Goal: Transaction & Acquisition: Purchase product/service

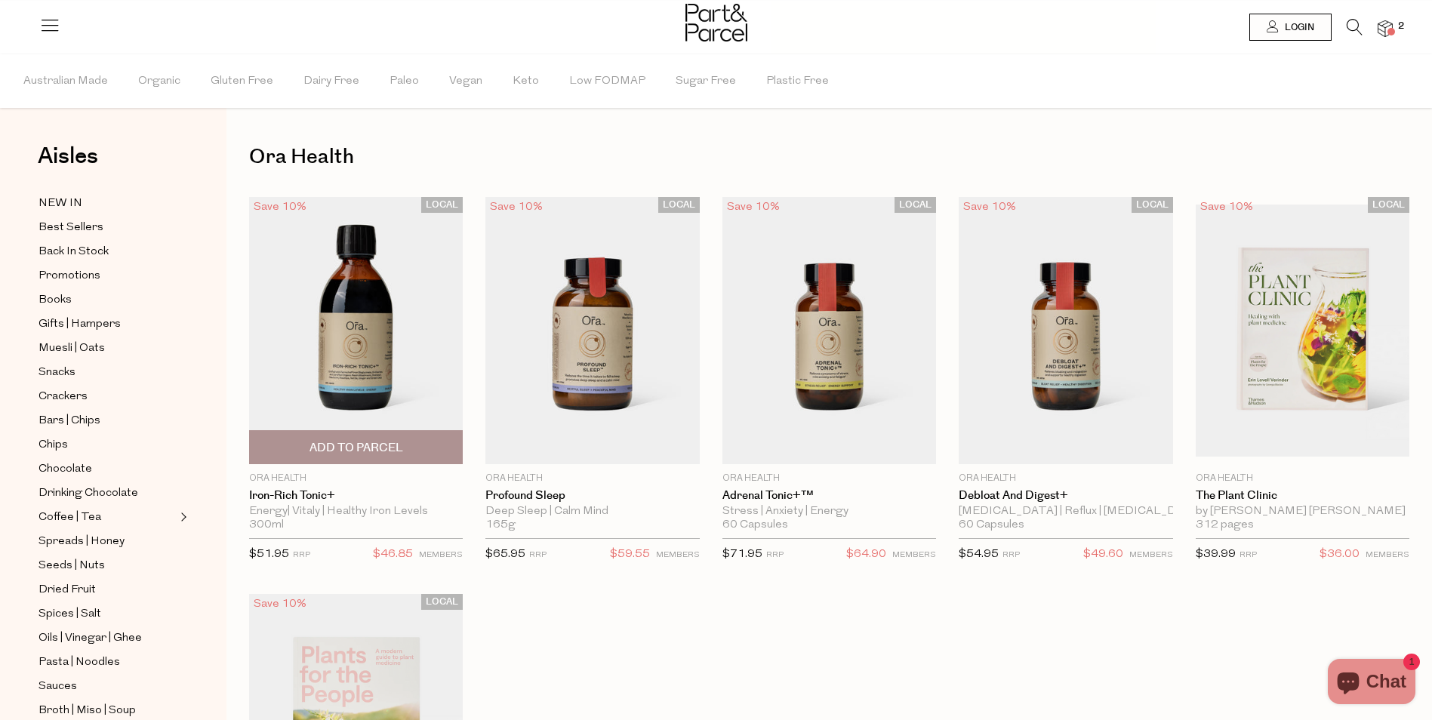
click at [360, 328] on img at bounding box center [356, 330] width 214 height 267
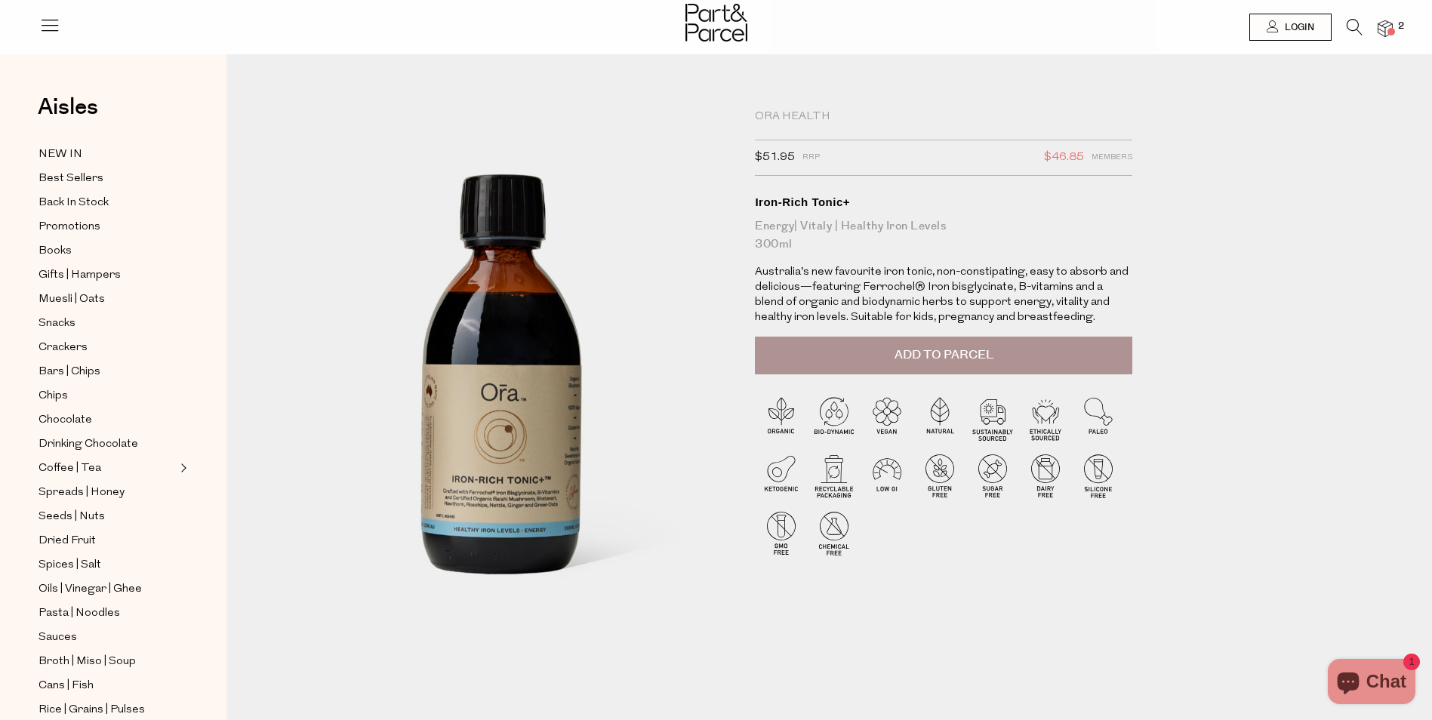
click at [929, 359] on span "Add to Parcel" at bounding box center [944, 355] width 99 height 17
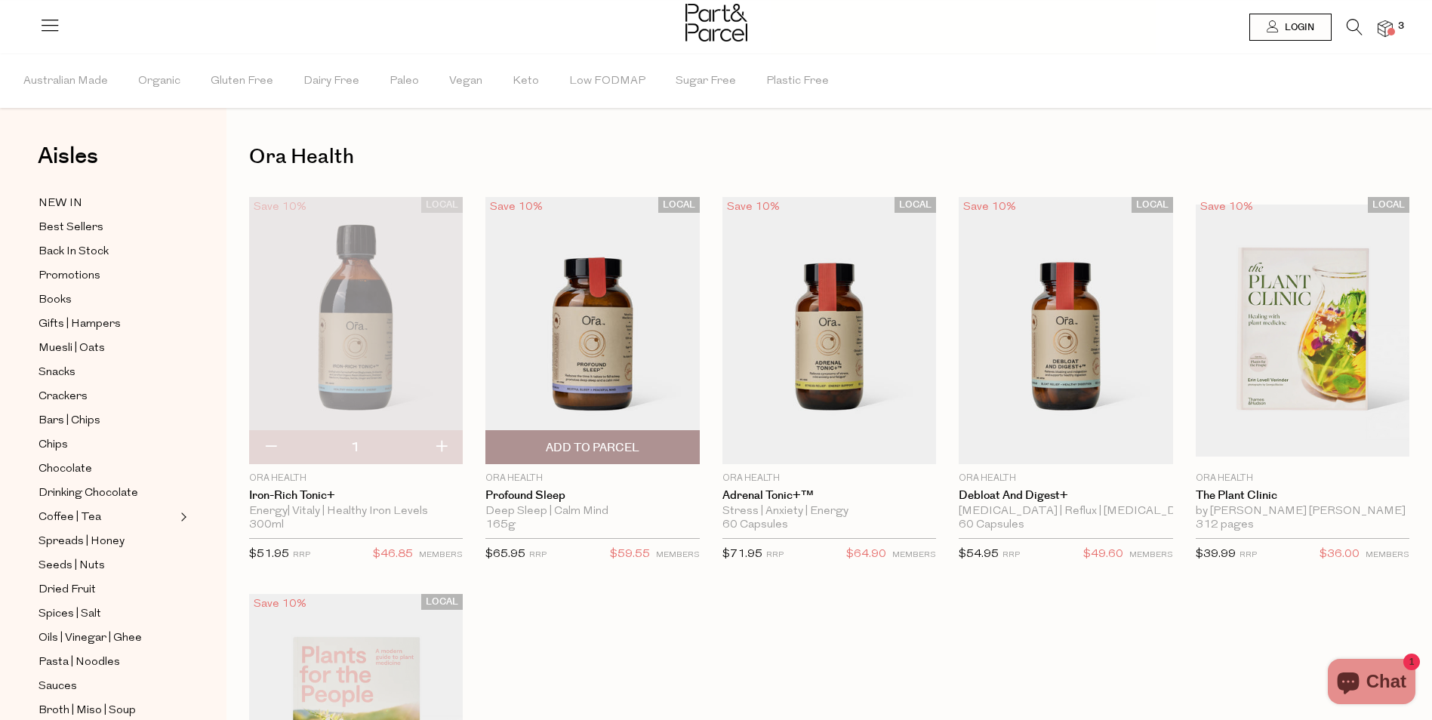
click at [591, 316] on img at bounding box center [592, 330] width 214 height 267
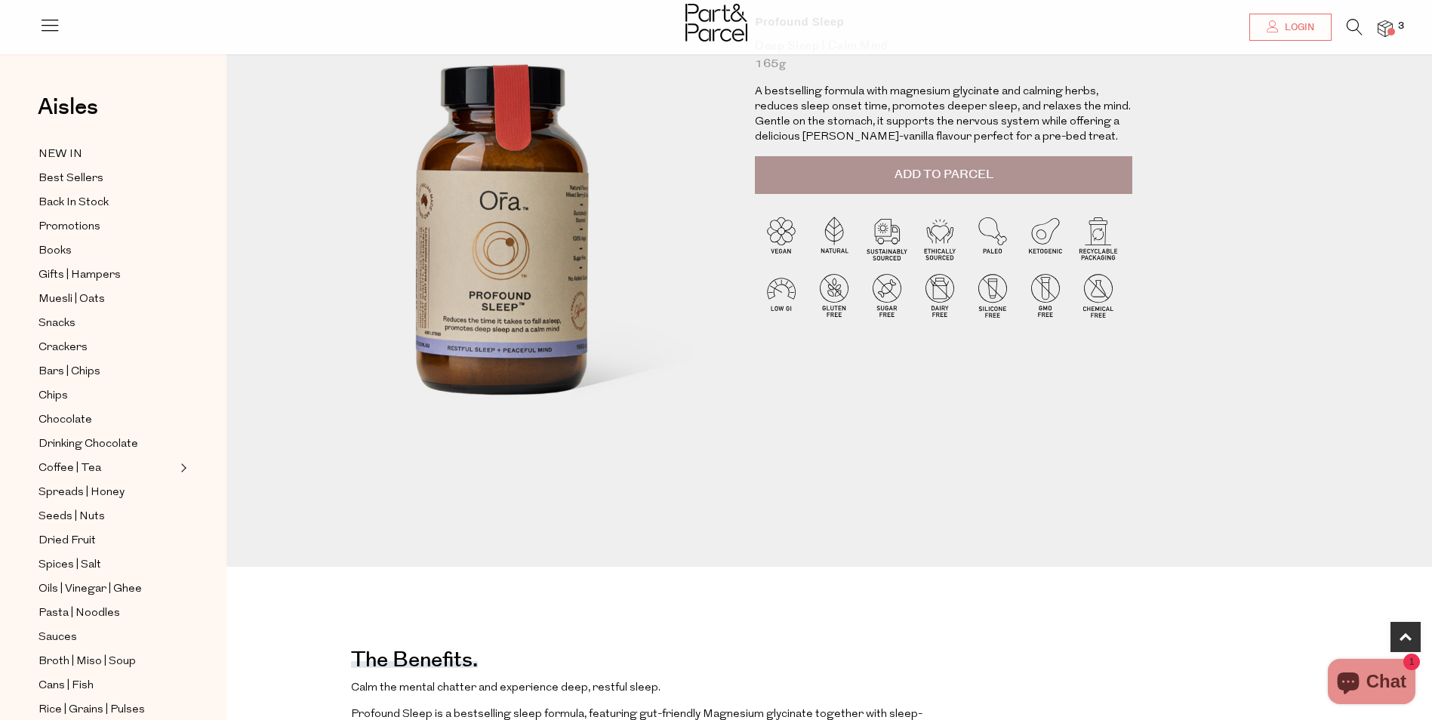
scroll to position [134, 0]
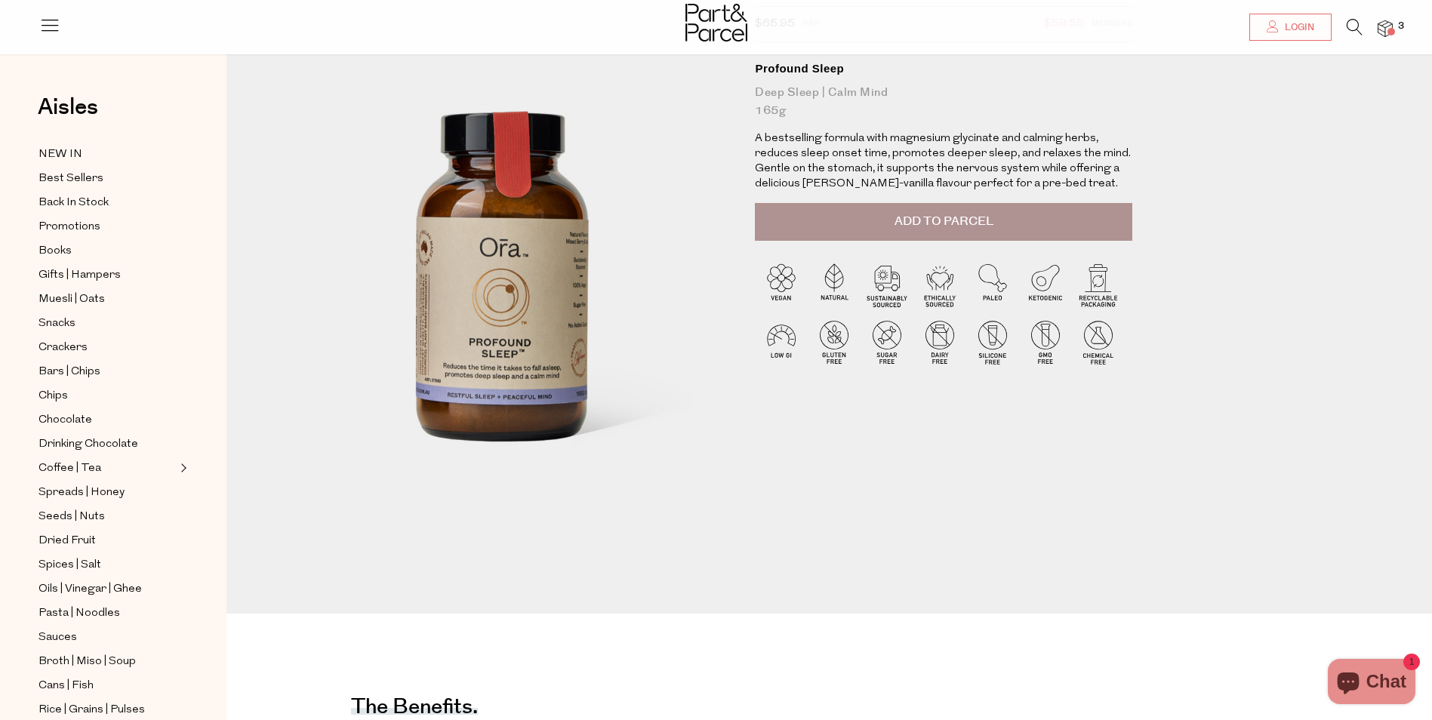
click at [913, 218] on span "Add to Parcel" at bounding box center [944, 221] width 99 height 17
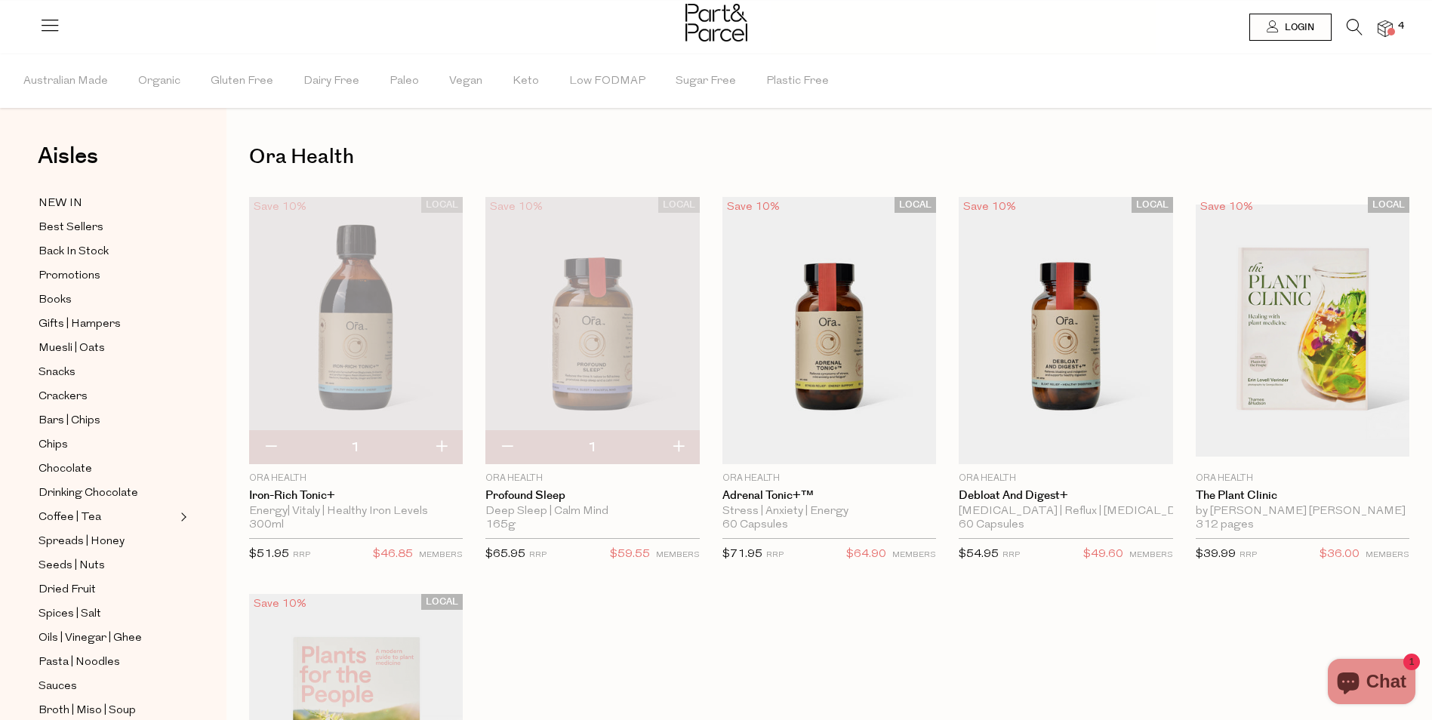
click at [1353, 23] on icon at bounding box center [1355, 27] width 16 height 17
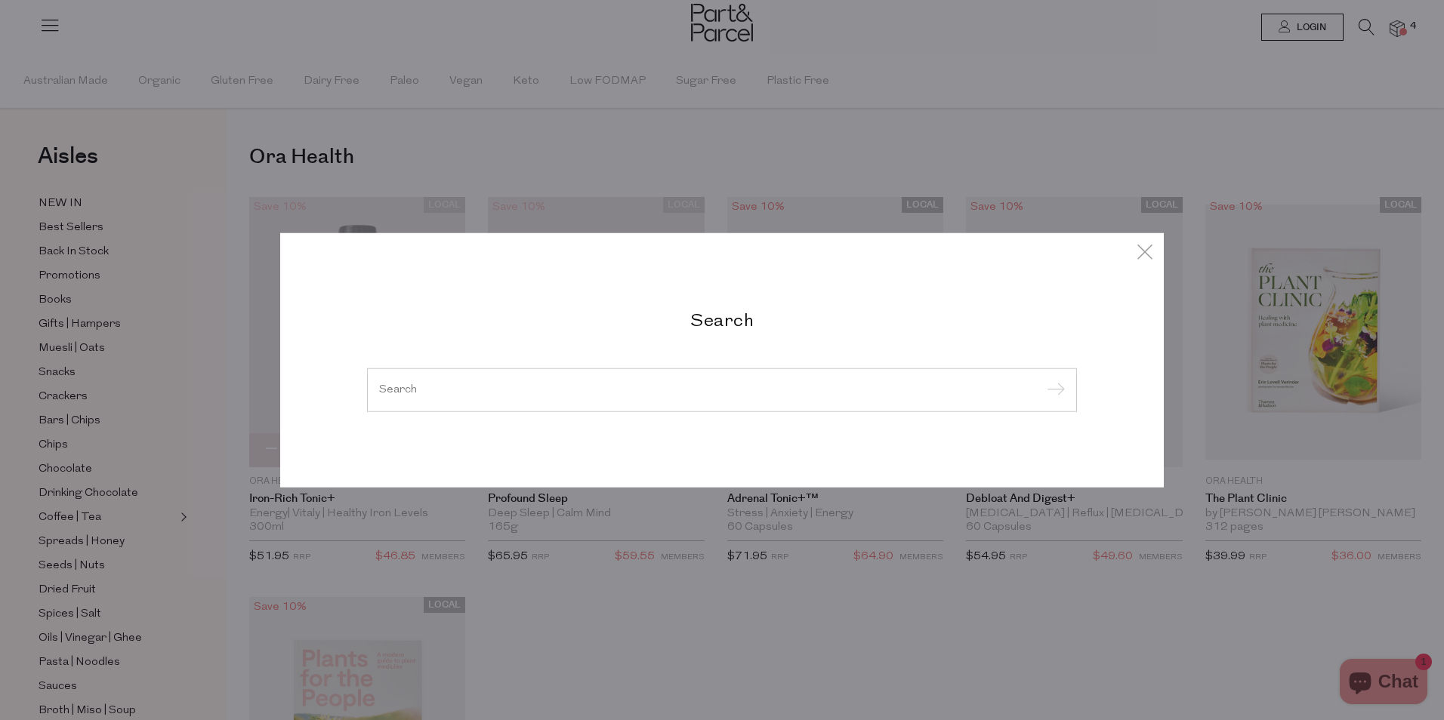
click at [1393, 32] on div "Search" at bounding box center [722, 360] width 1444 height 720
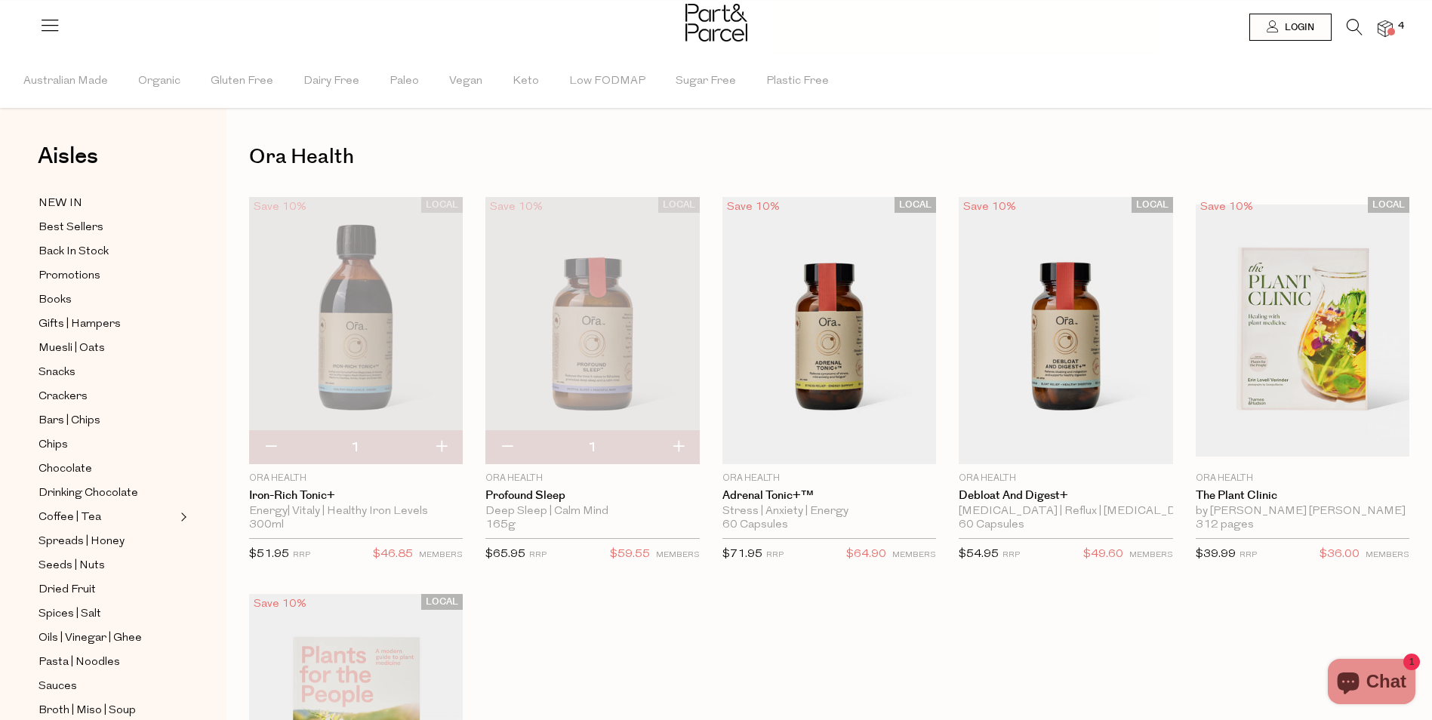
click at [1386, 32] on img at bounding box center [1385, 28] width 15 height 17
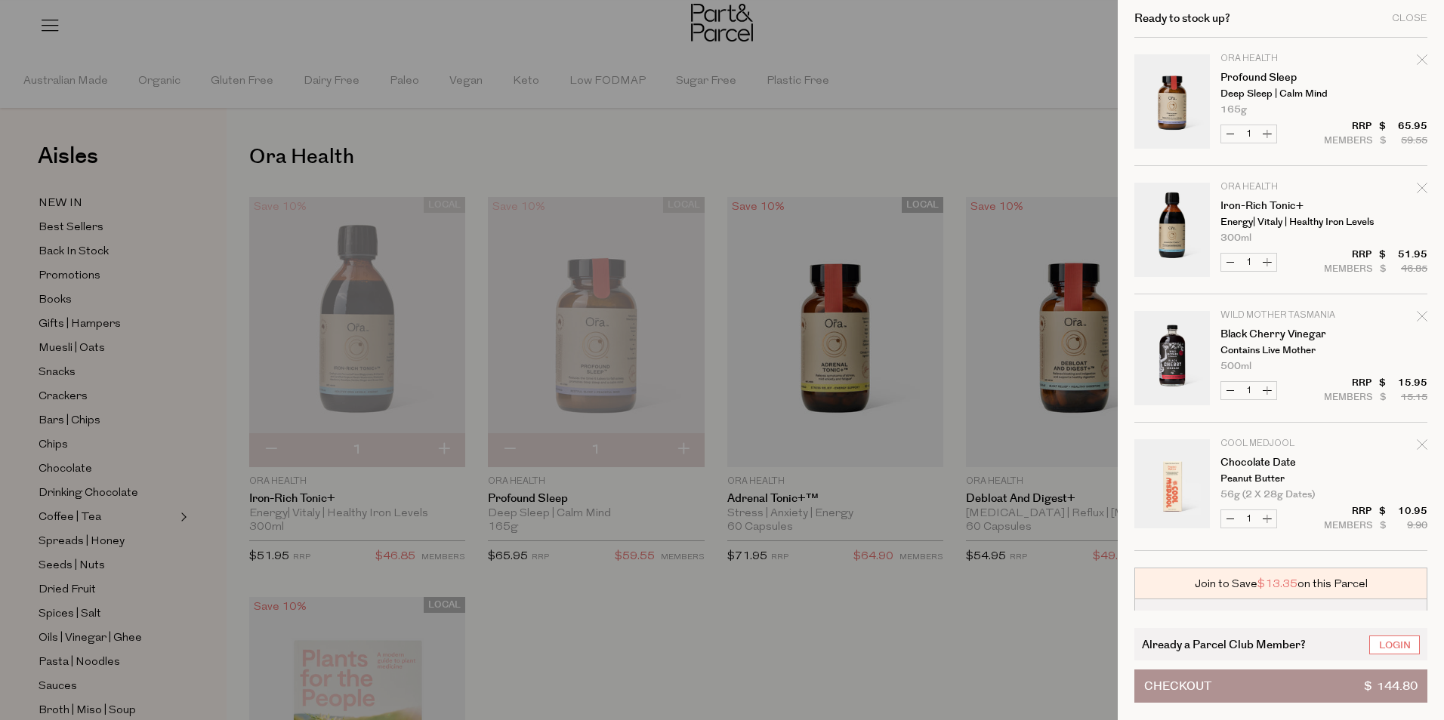
click at [960, 74] on div at bounding box center [722, 360] width 1444 height 720
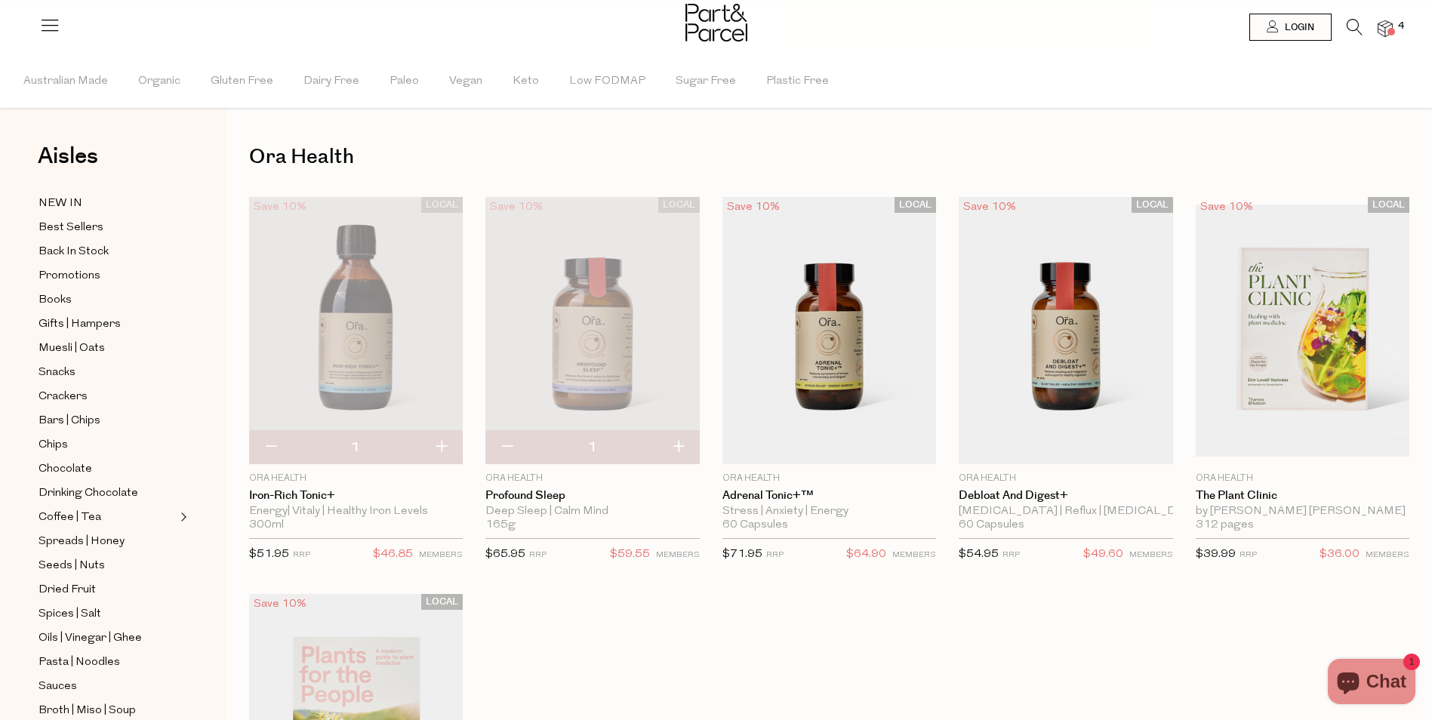
click at [1355, 26] on icon at bounding box center [1355, 27] width 16 height 17
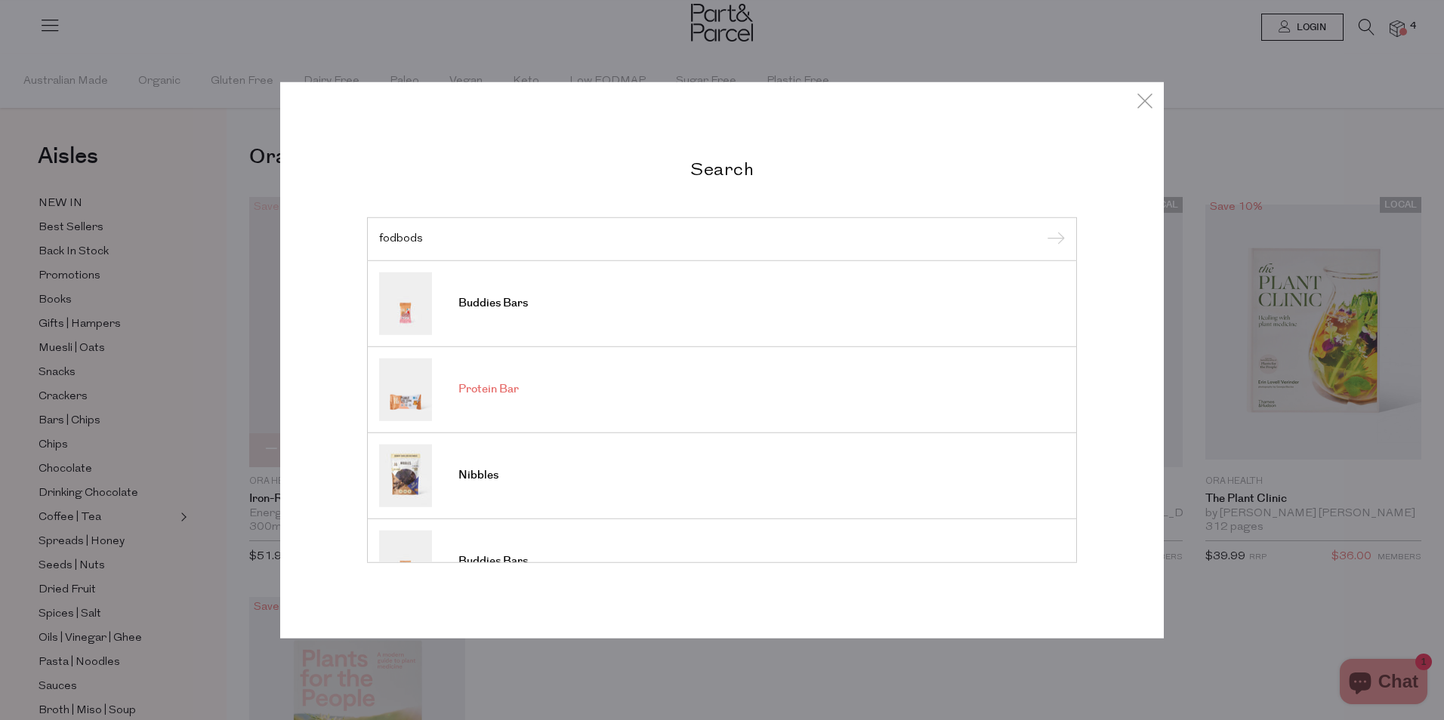
type input "fodbods"
click at [392, 397] on img at bounding box center [405, 389] width 53 height 63
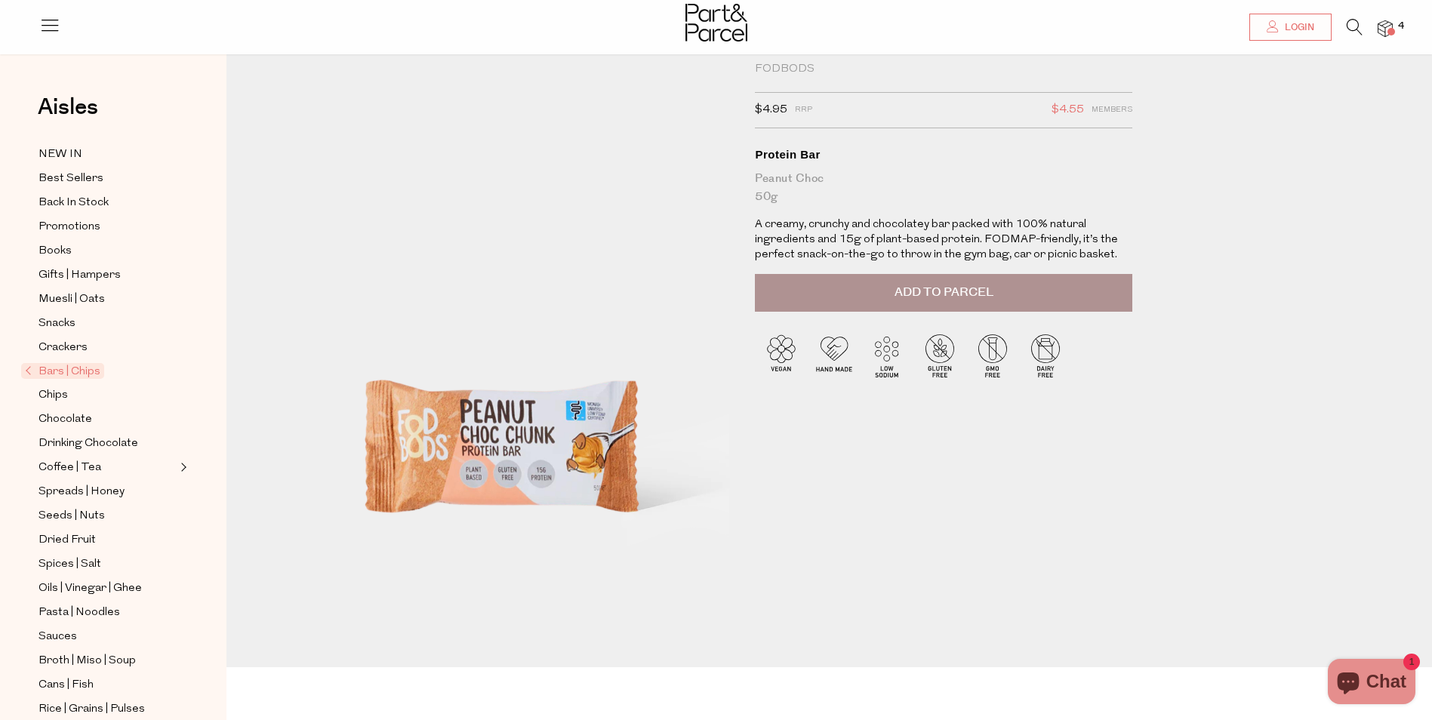
scroll to position [18, 0]
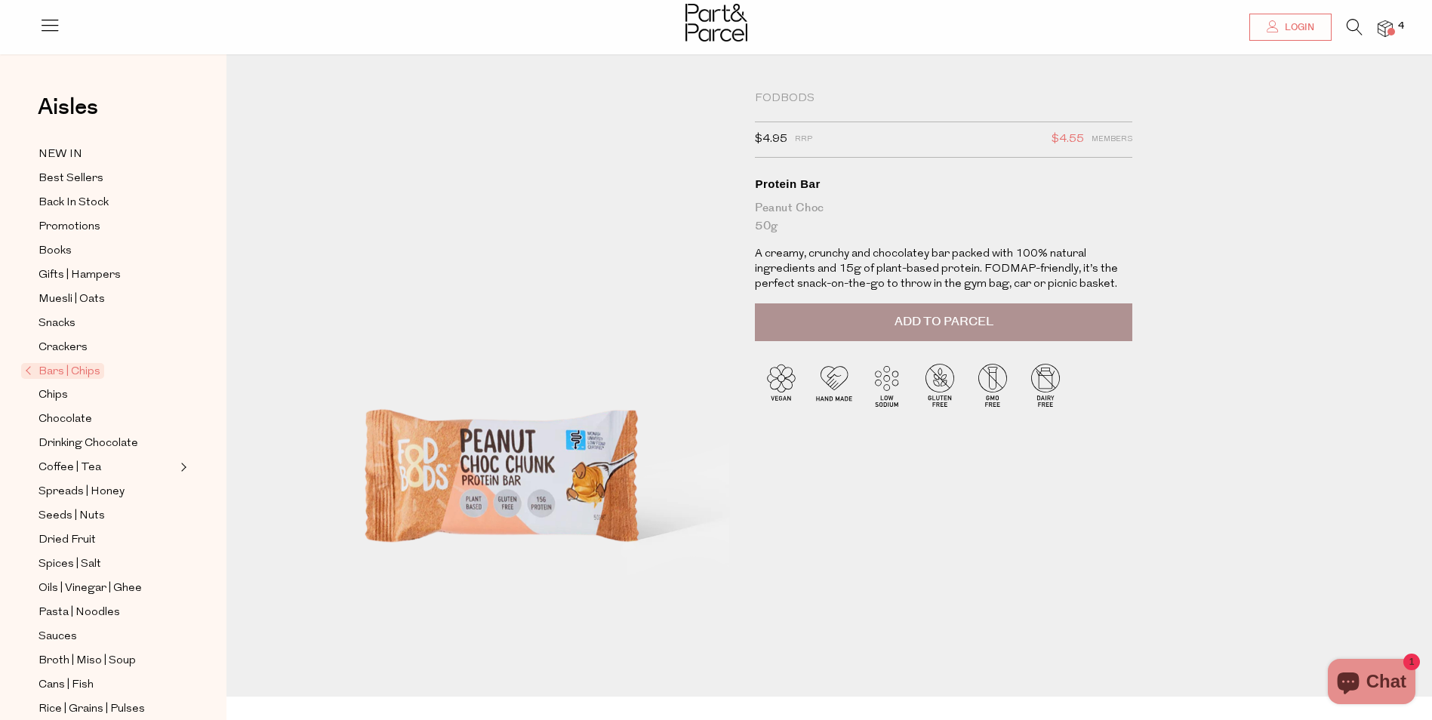
click at [923, 317] on span "Add to Parcel" at bounding box center [944, 321] width 99 height 17
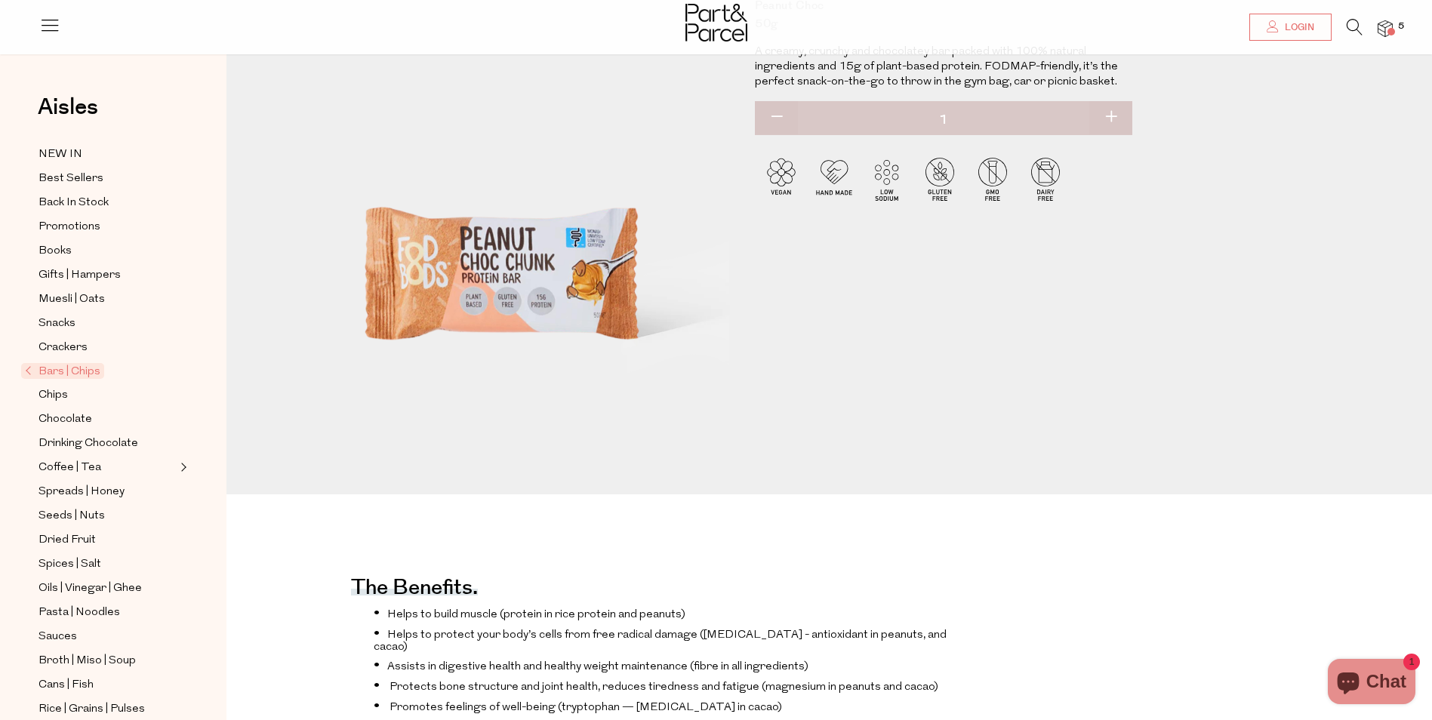
scroll to position [0, 0]
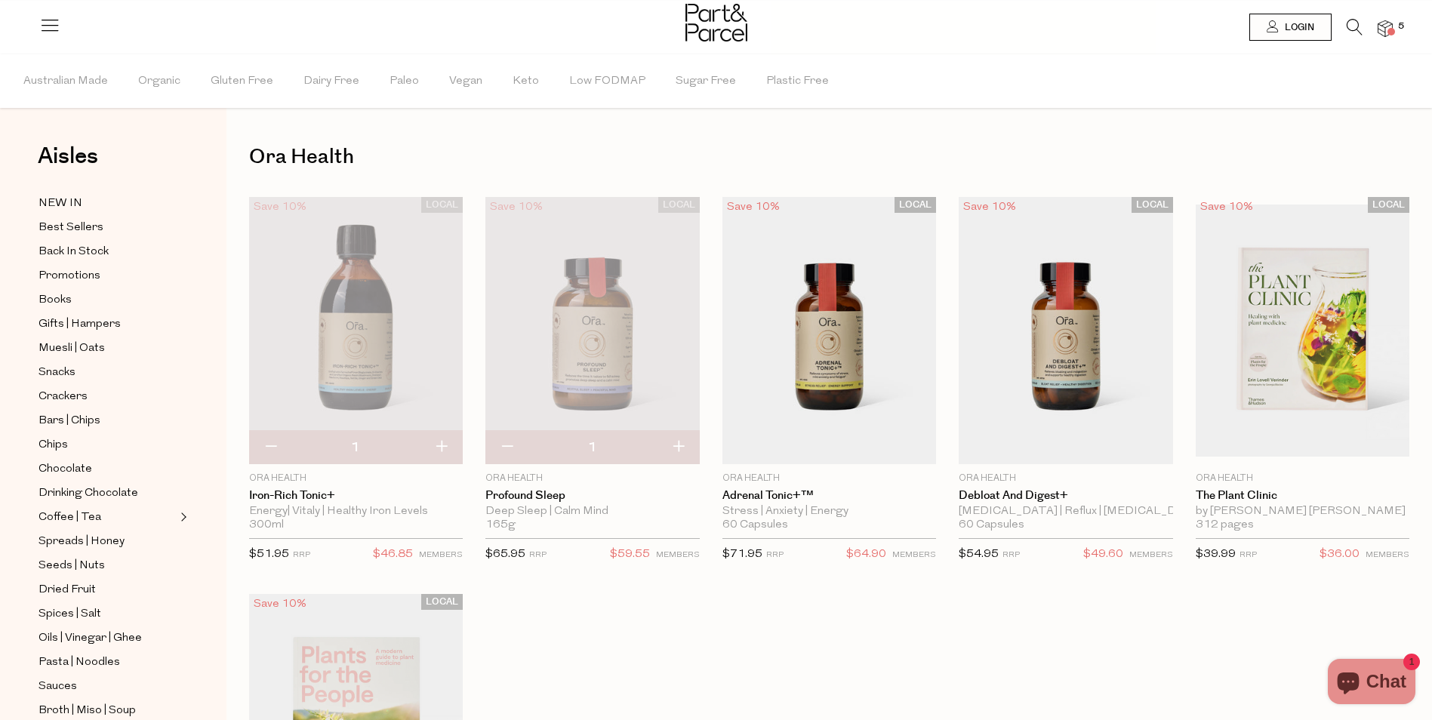
click at [1355, 23] on icon at bounding box center [1355, 27] width 16 height 17
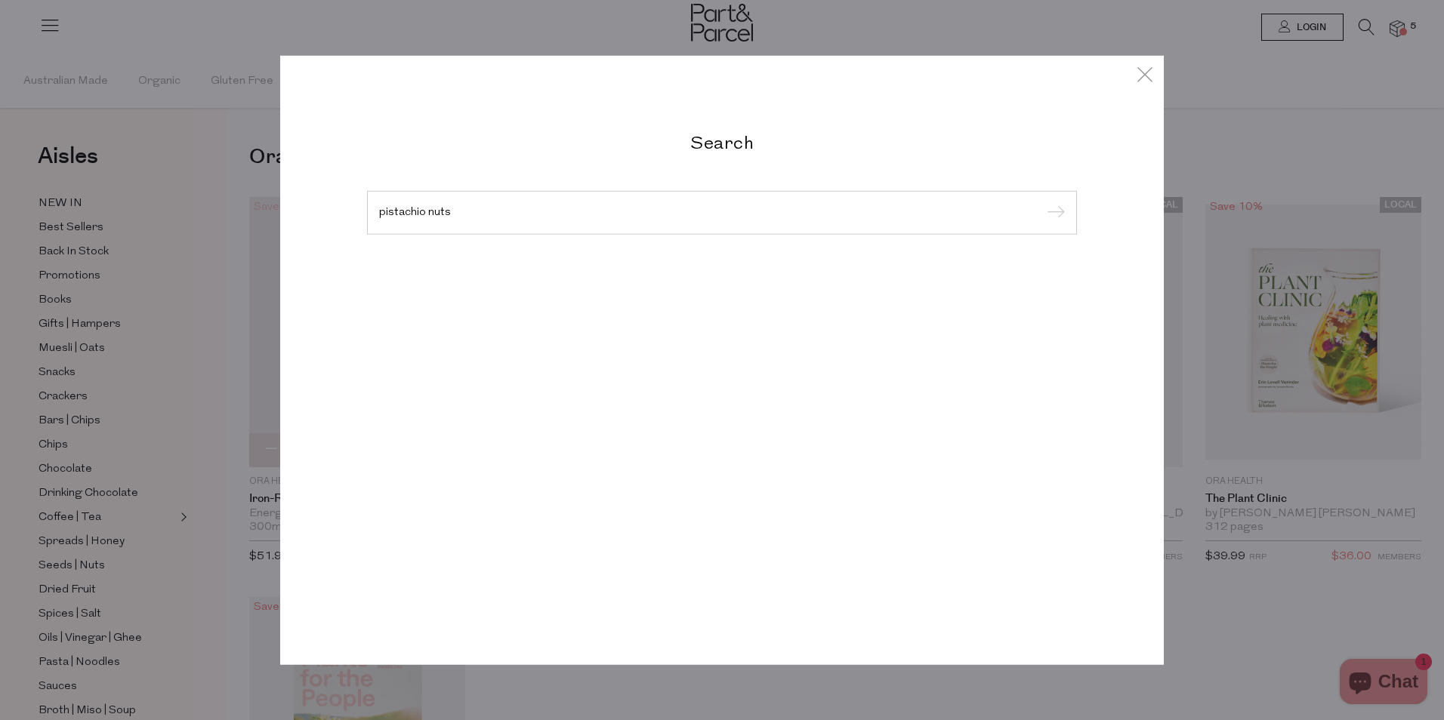
type input "pistachio nuts"
click at [1042, 202] on input "submit" at bounding box center [1053, 213] width 23 height 23
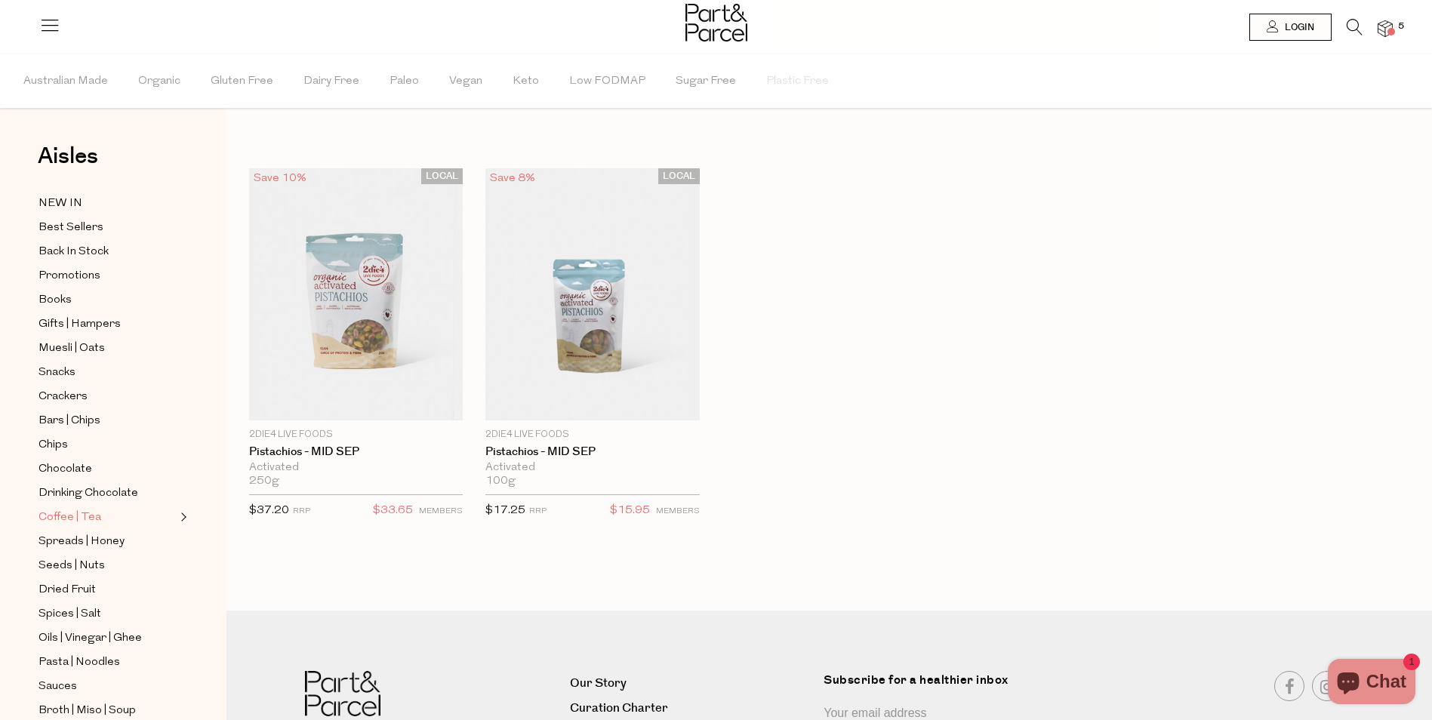
click at [58, 509] on span "Coffee | Tea" at bounding box center [70, 518] width 63 height 18
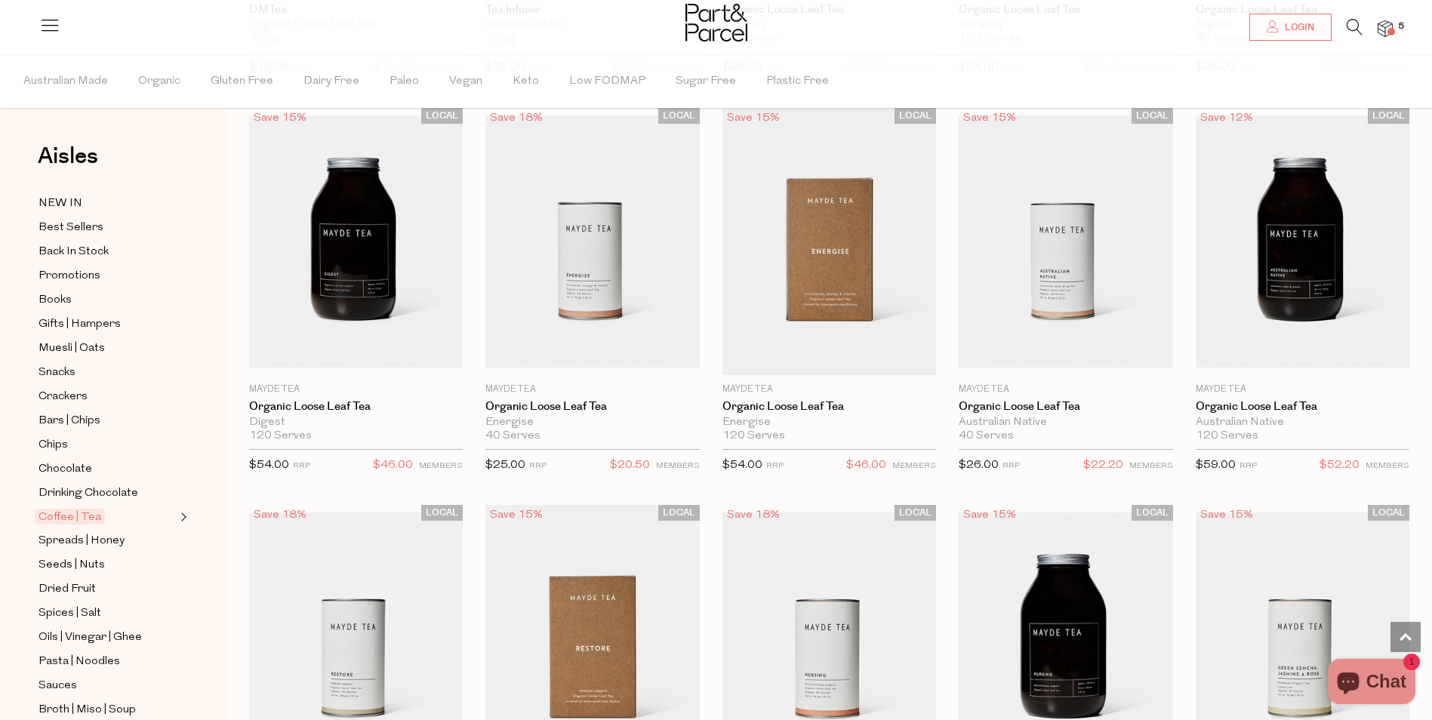
scroll to position [3188, 0]
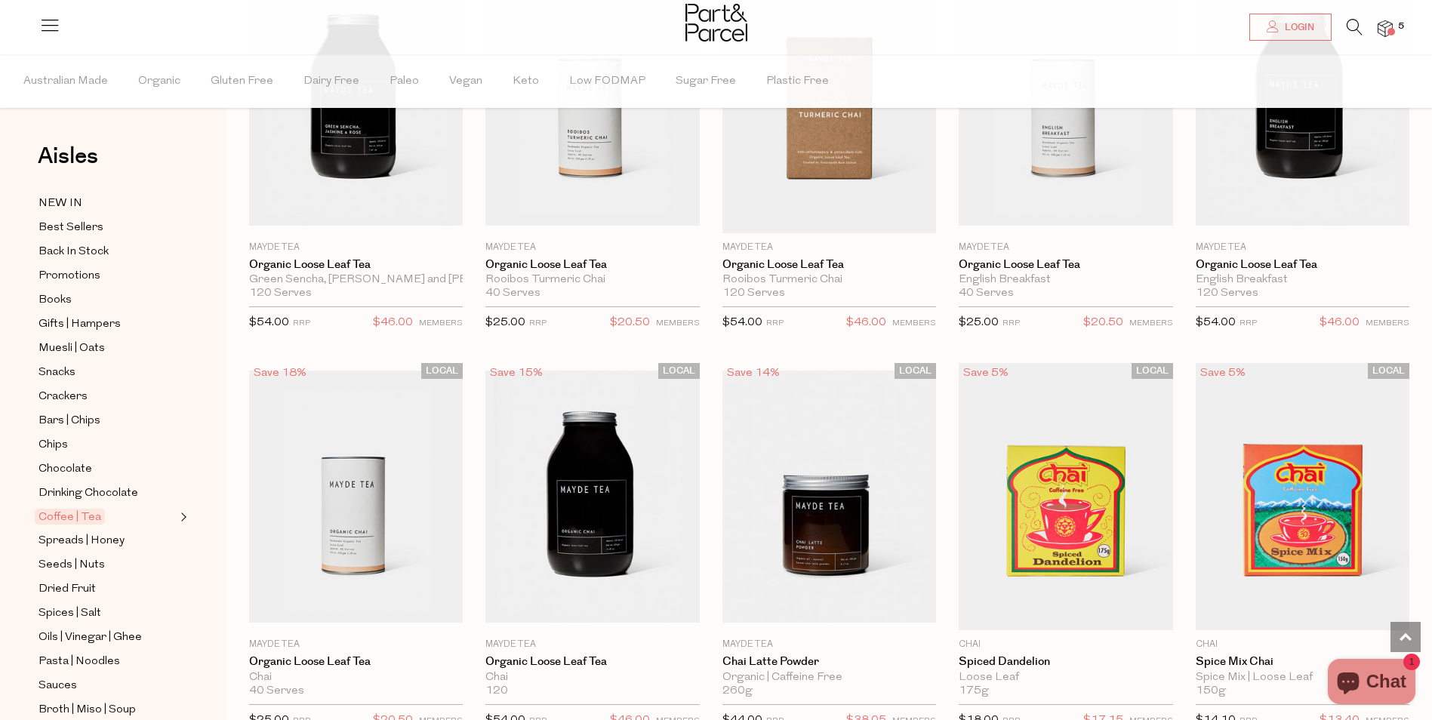
scroll to position [4307, 0]
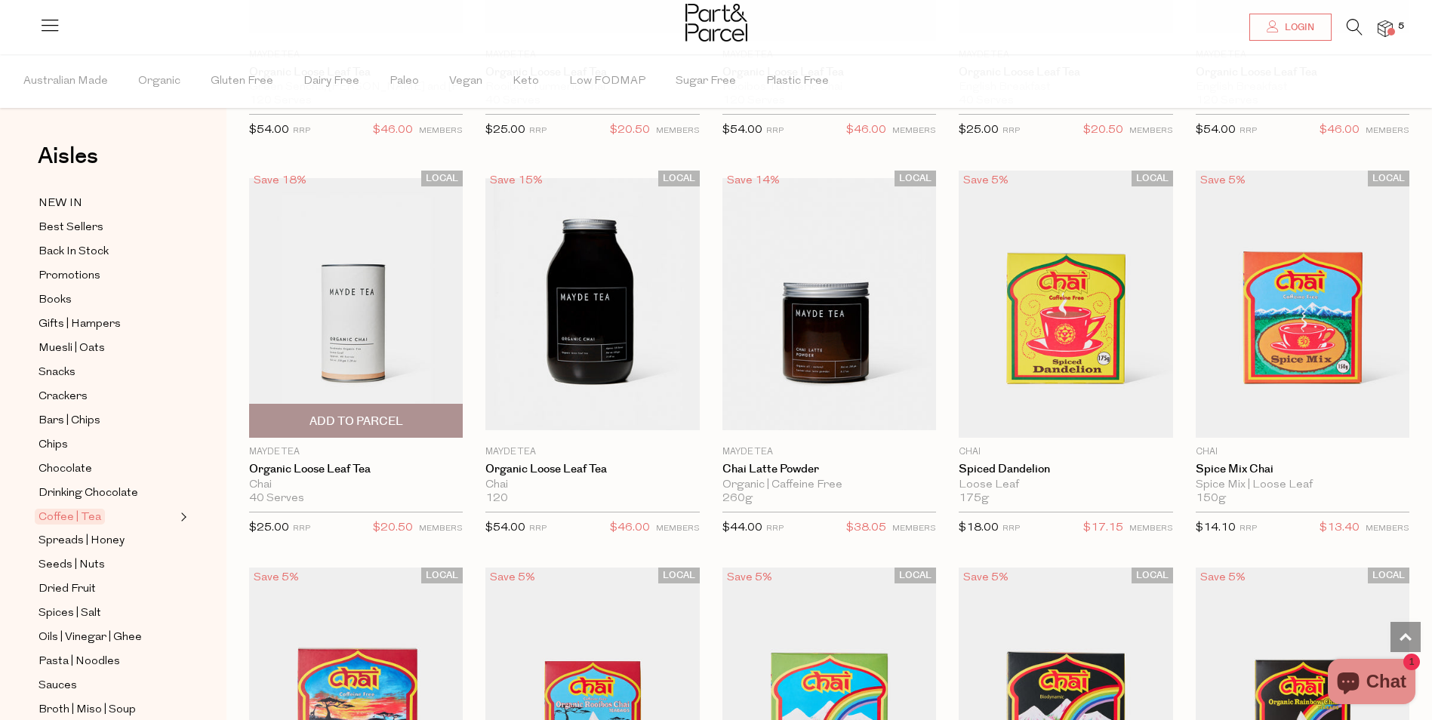
click at [343, 415] on span "Add To Parcel" at bounding box center [357, 422] width 94 height 16
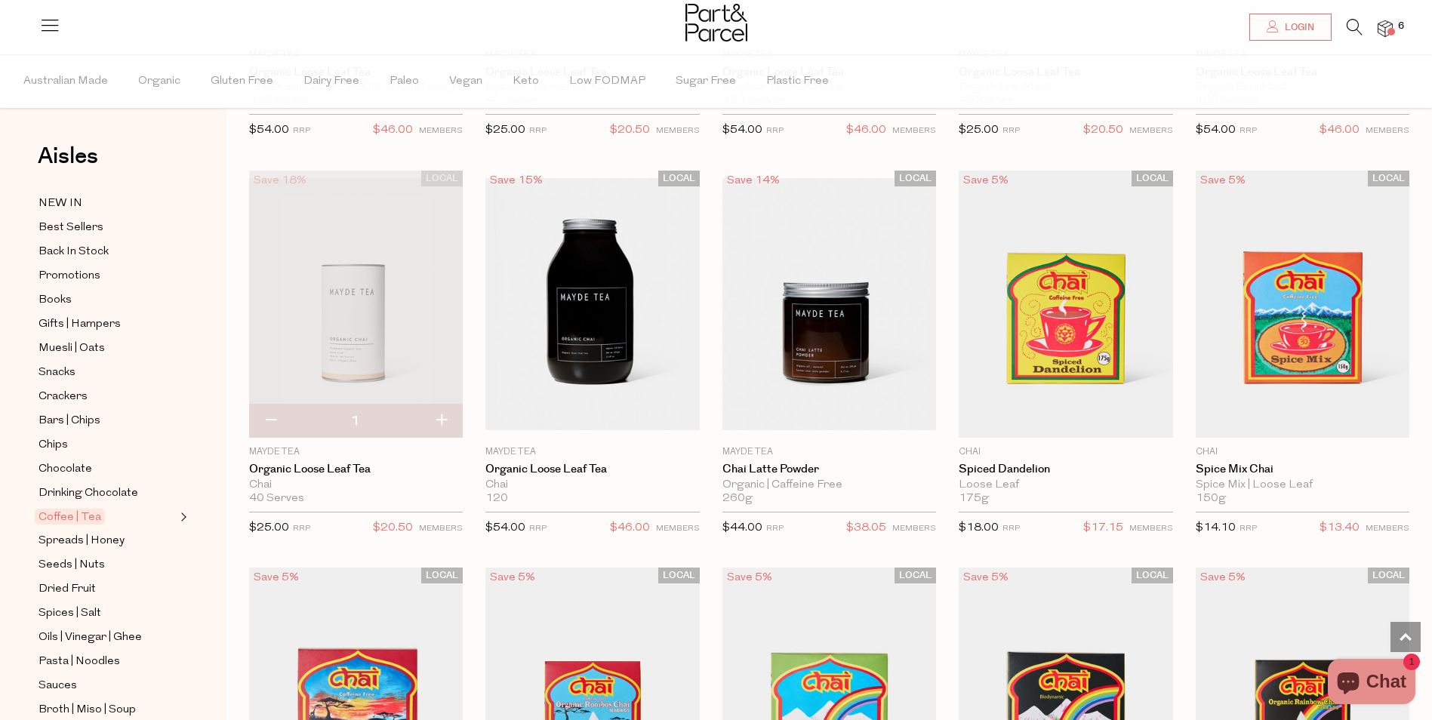
click at [1347, 22] on icon at bounding box center [1355, 27] width 16 height 17
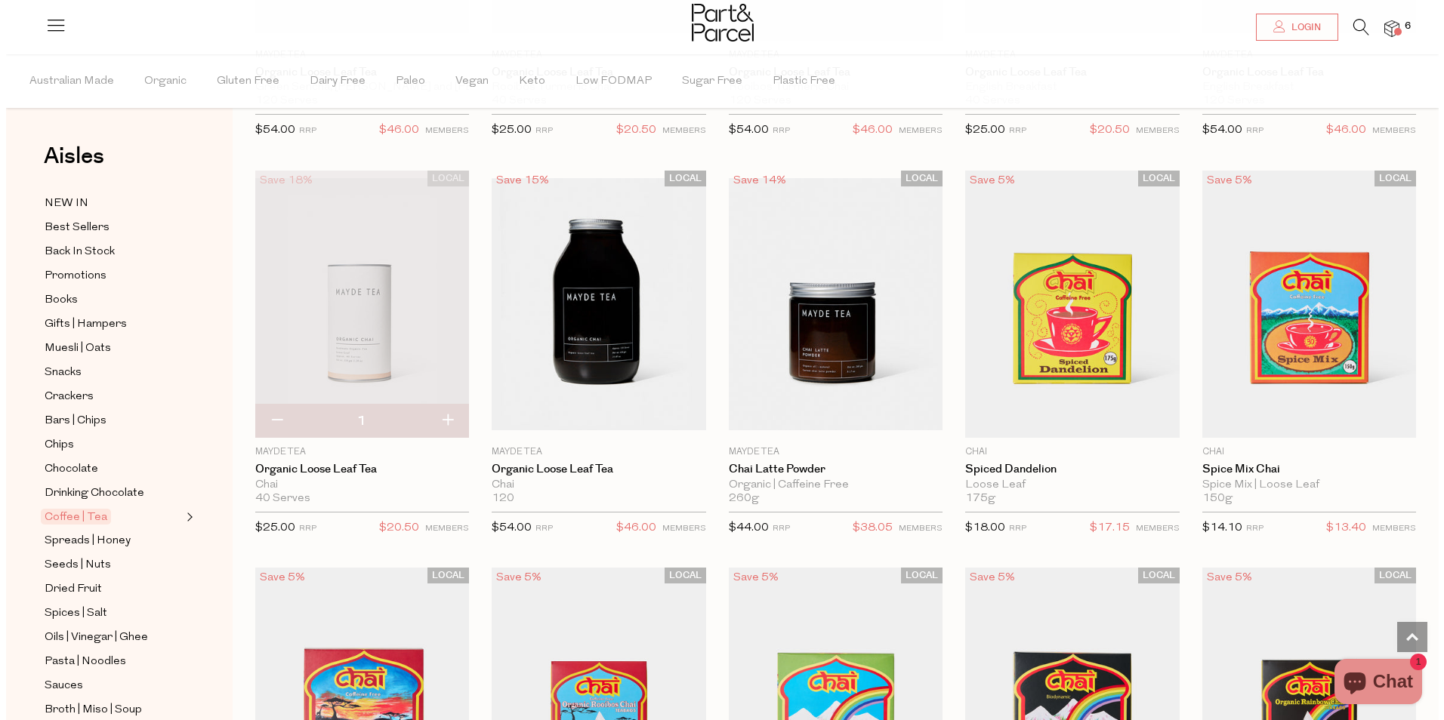
scroll to position [4335, 0]
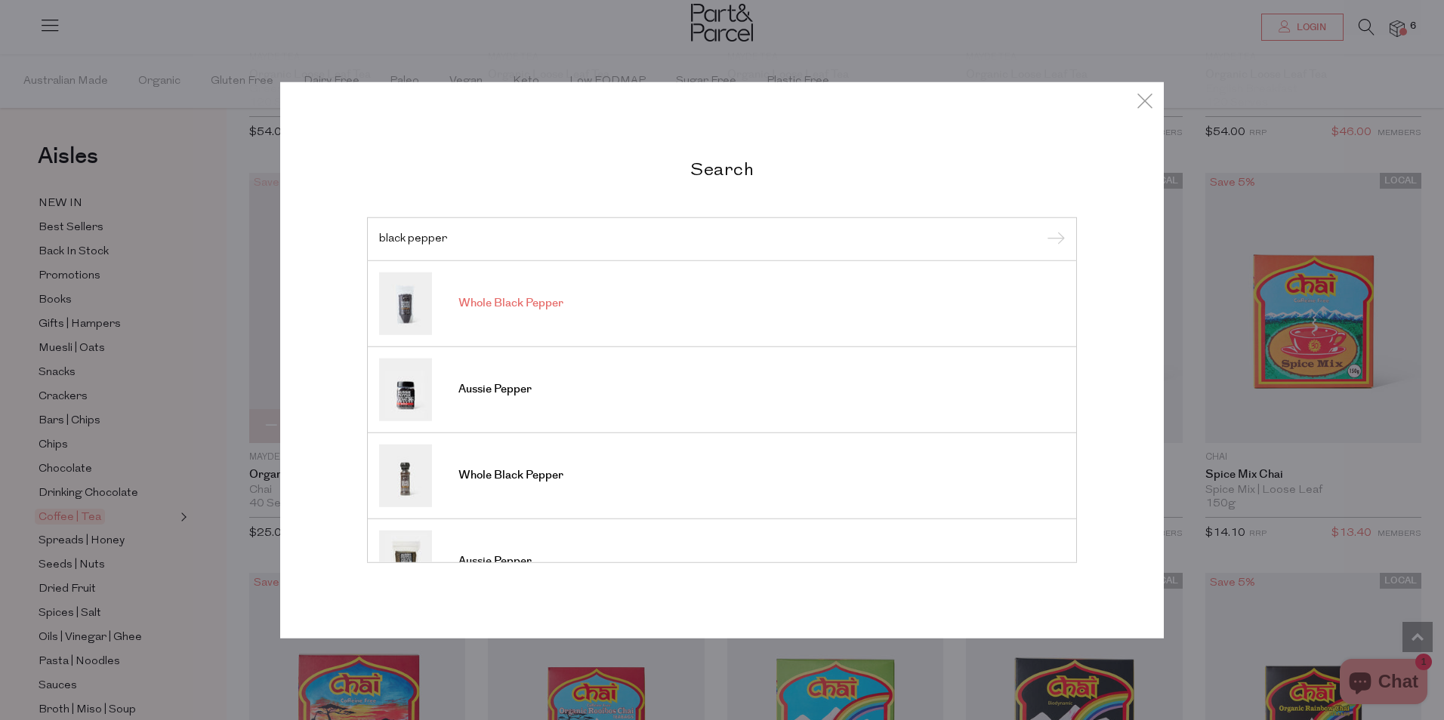
type input "black pepper"
click at [406, 313] on img at bounding box center [405, 303] width 53 height 63
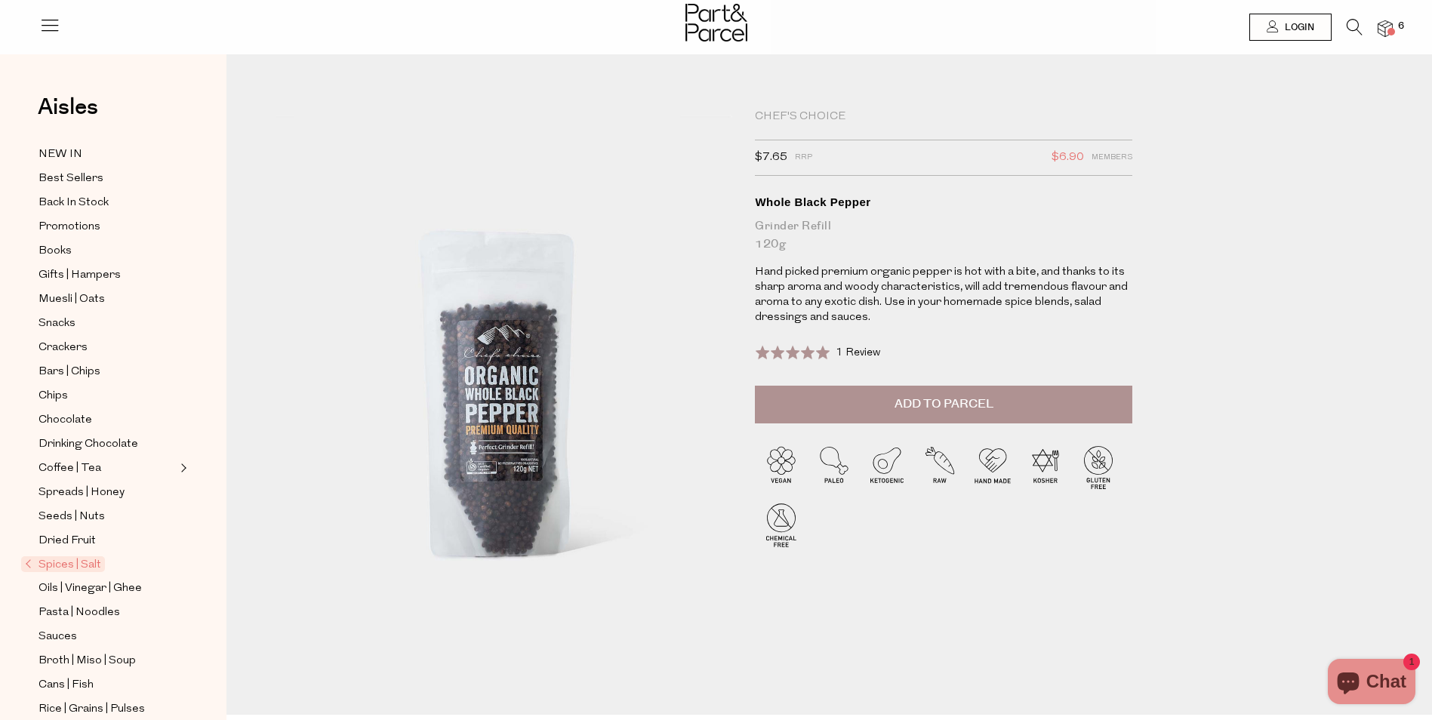
click at [924, 401] on span "Add to Parcel" at bounding box center [944, 404] width 99 height 17
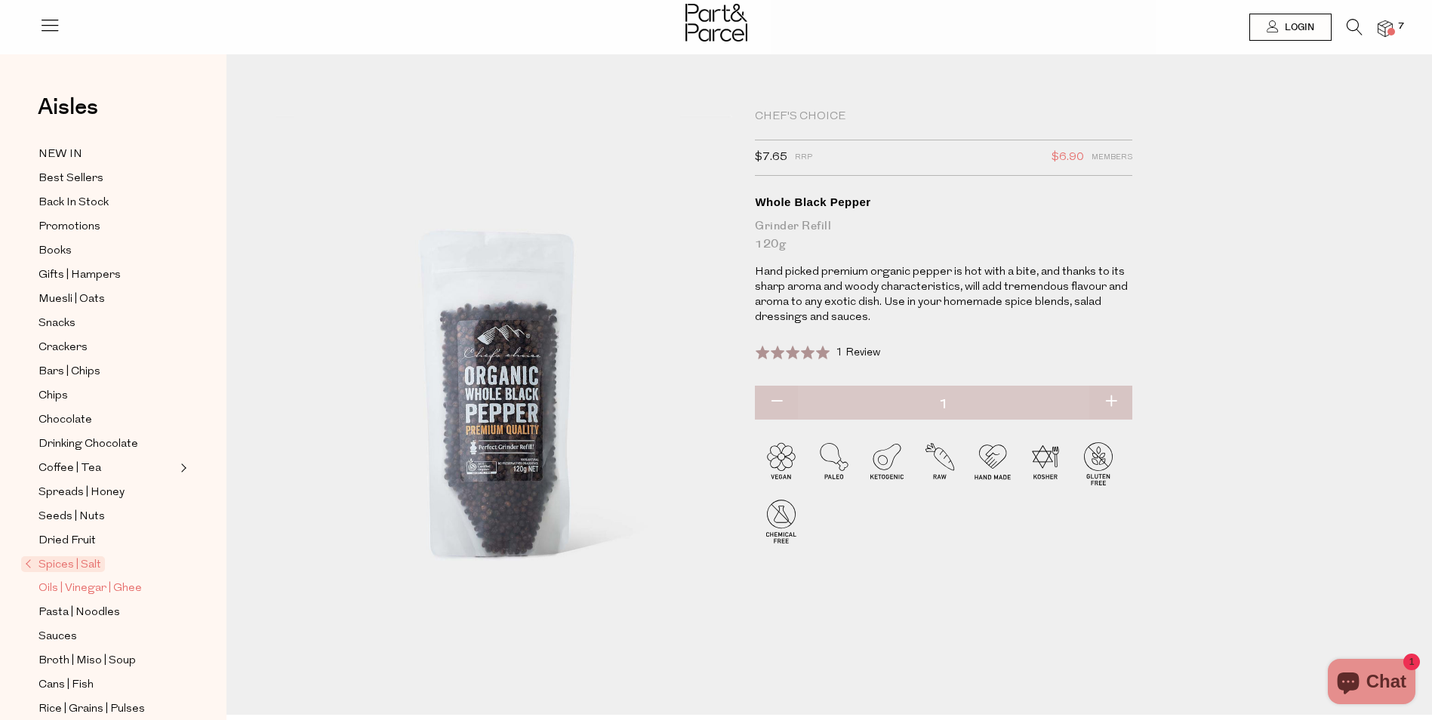
click at [89, 580] on span "Oils | Vinegar | Ghee" at bounding box center [90, 589] width 103 height 18
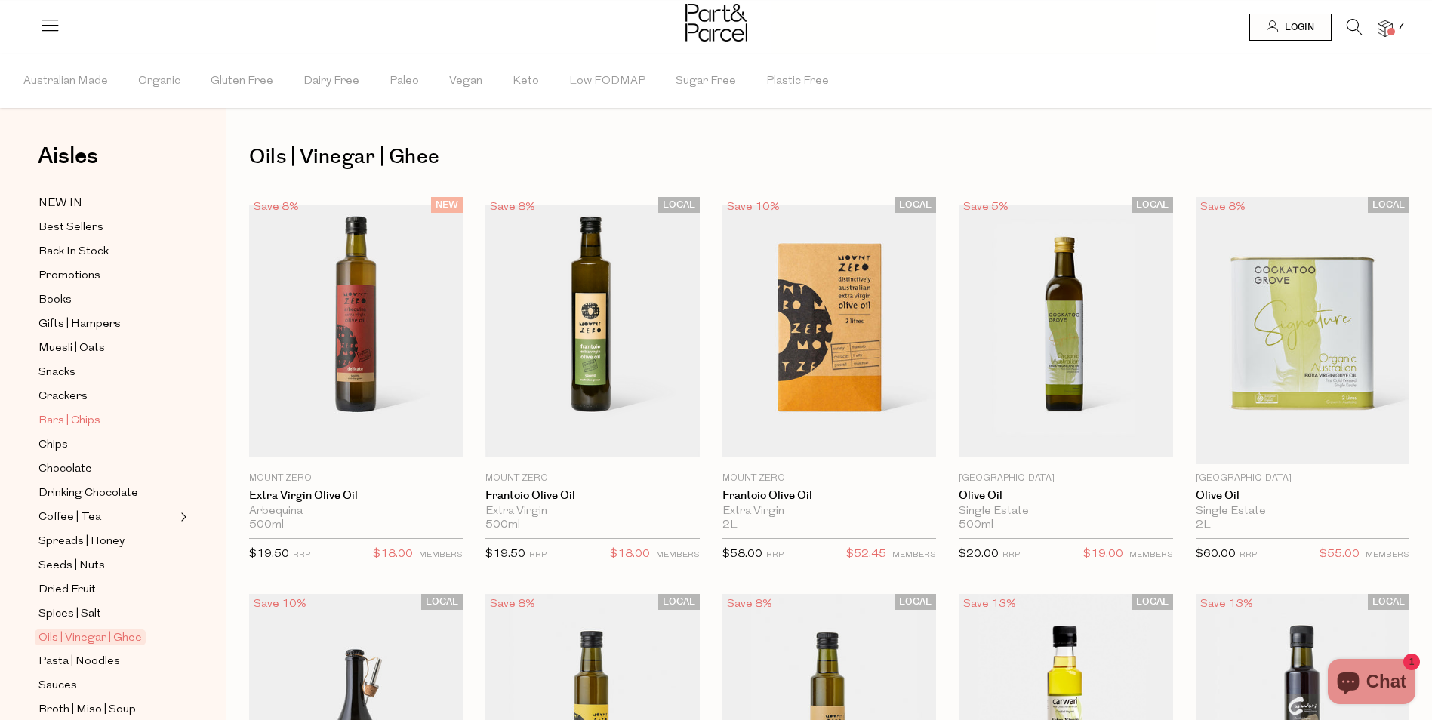
click at [83, 414] on span "Bars | Chips" at bounding box center [70, 421] width 62 height 18
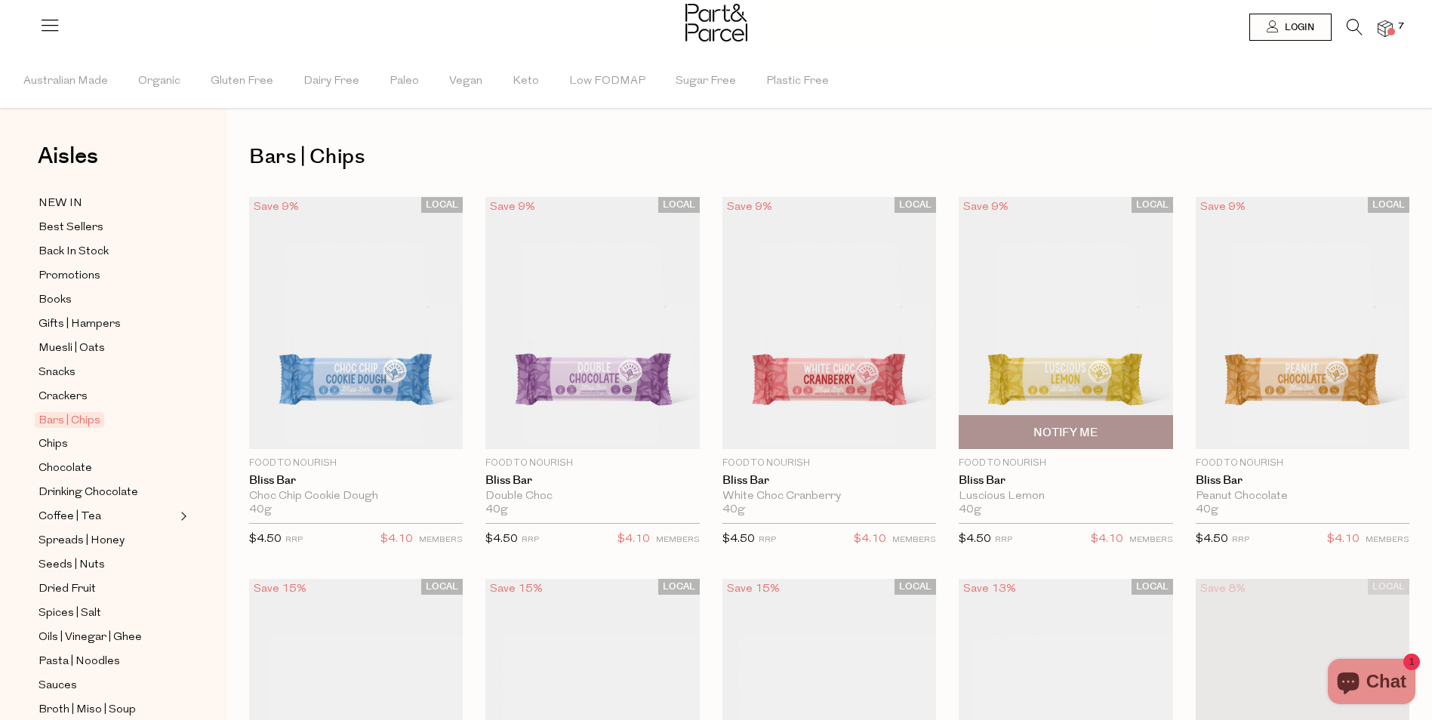
click at [1063, 437] on span "Notify Me" at bounding box center [1066, 433] width 64 height 16
type input "Notify when available"
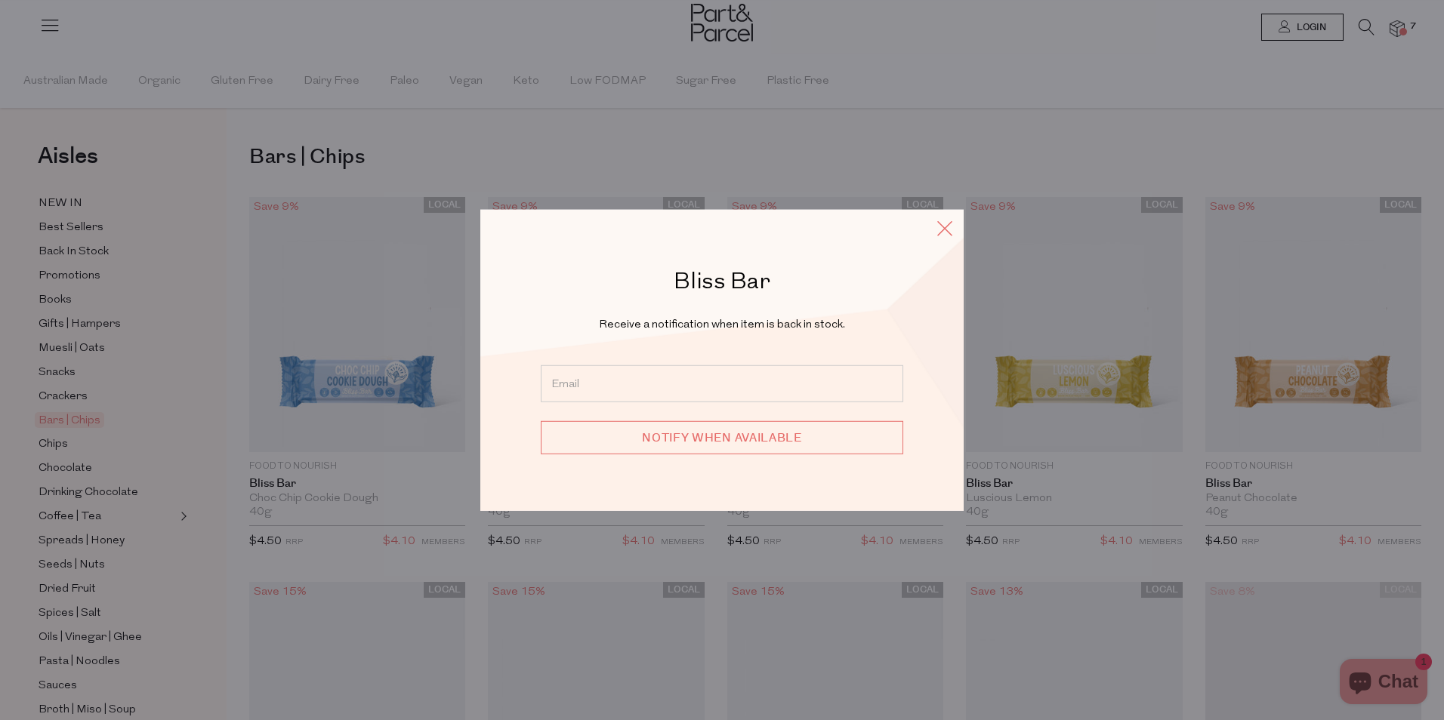
click at [942, 230] on icon at bounding box center [944, 228] width 23 height 22
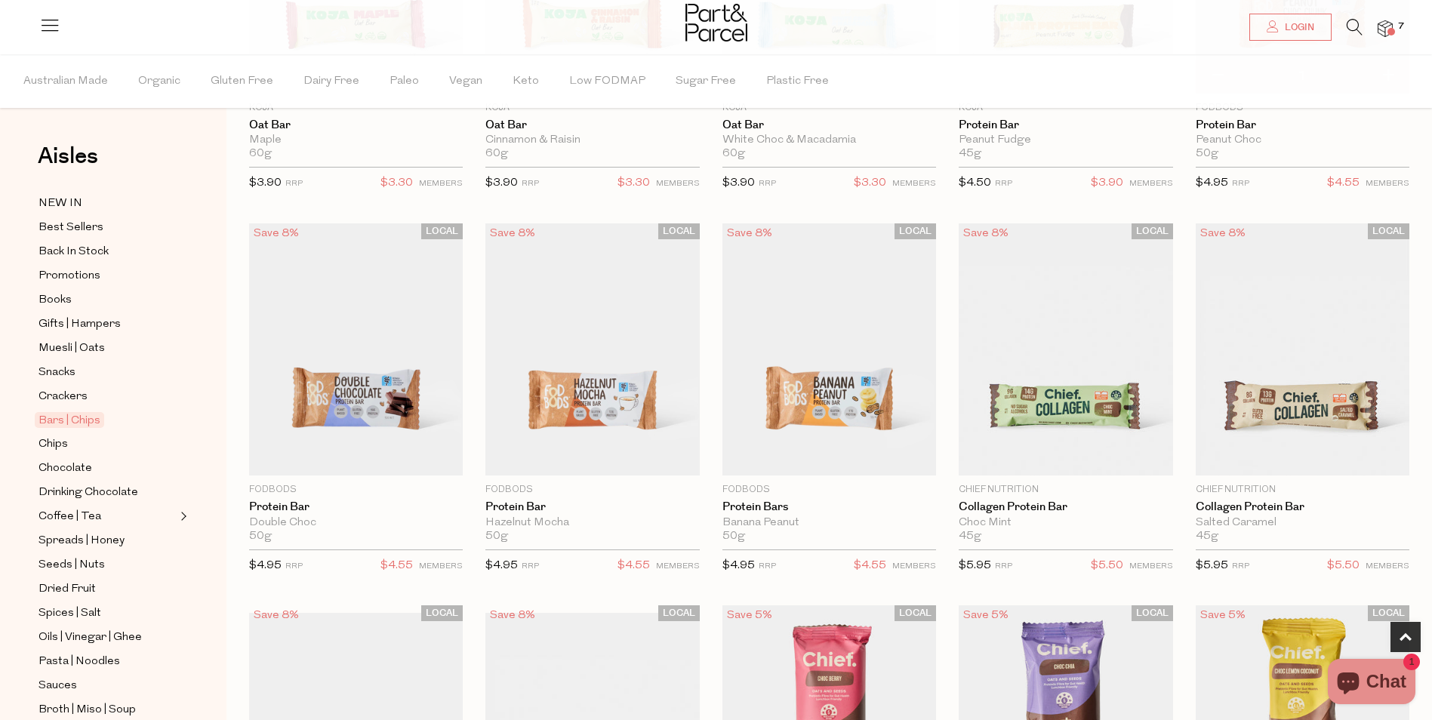
scroll to position [768, 0]
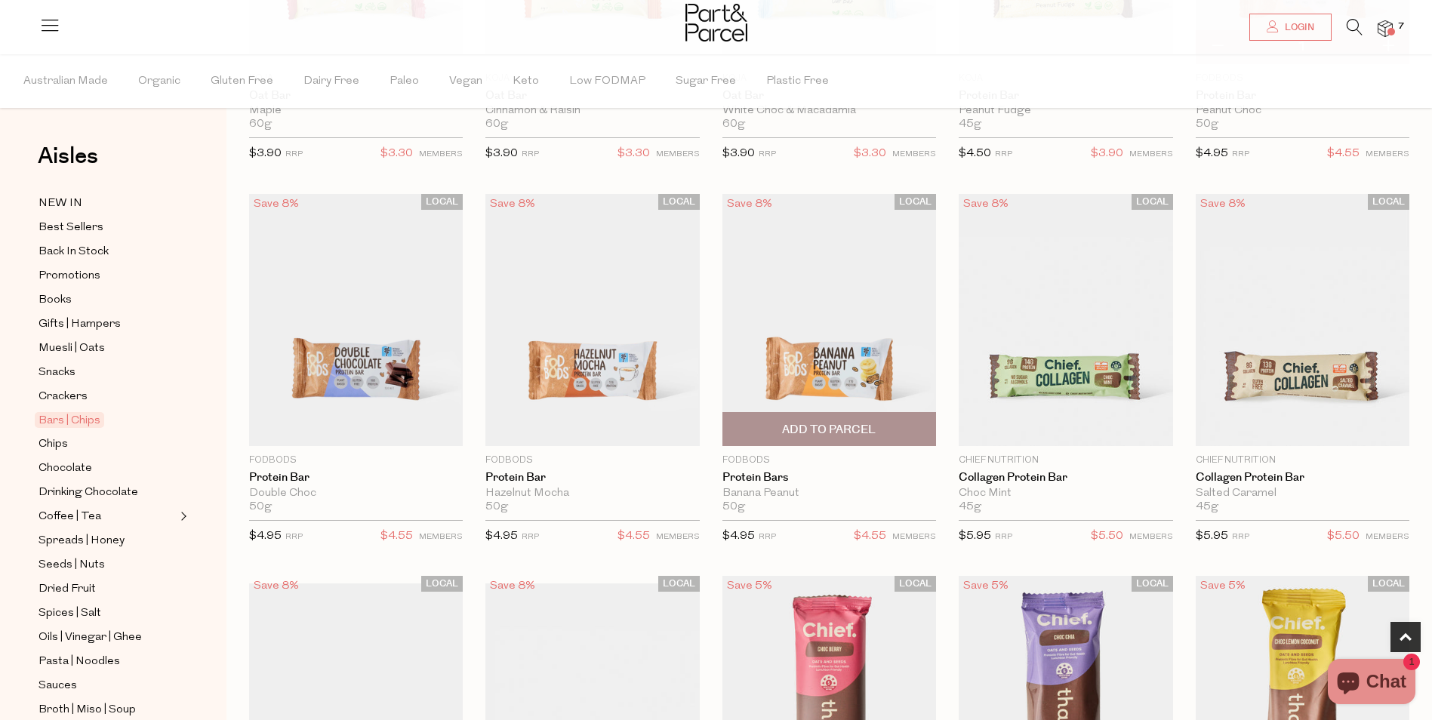
click at [813, 433] on span "Add To Parcel" at bounding box center [829, 430] width 94 height 16
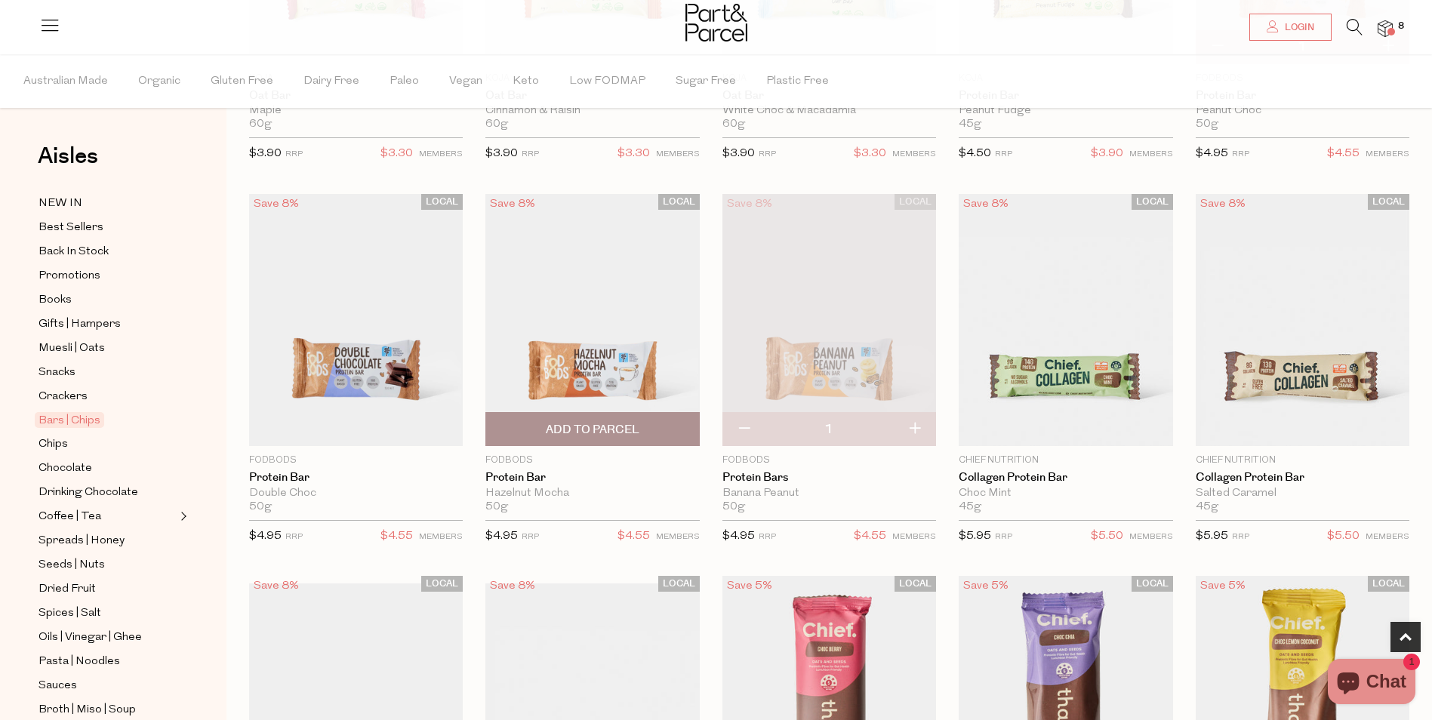
click at [577, 422] on span "Add To Parcel" at bounding box center [593, 430] width 94 height 16
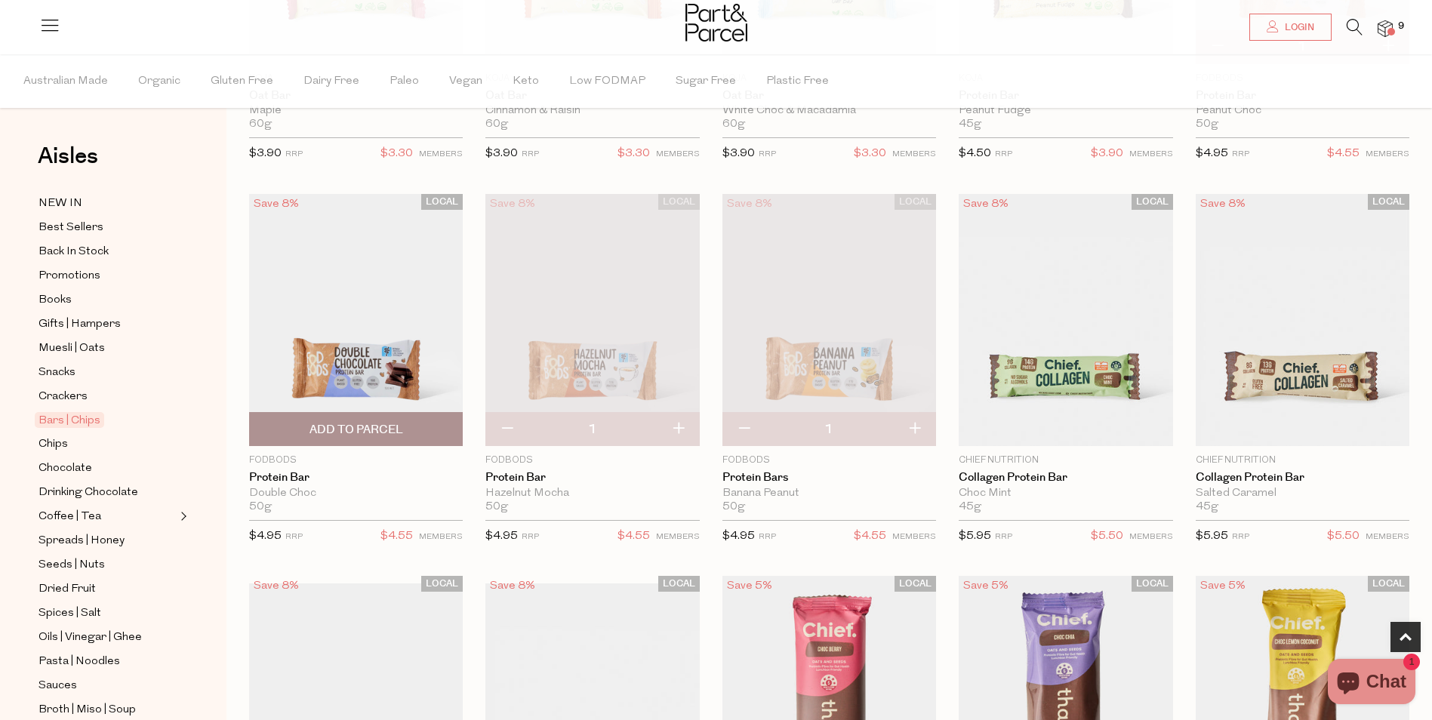
click at [362, 422] on span "Add To Parcel" at bounding box center [357, 430] width 94 height 16
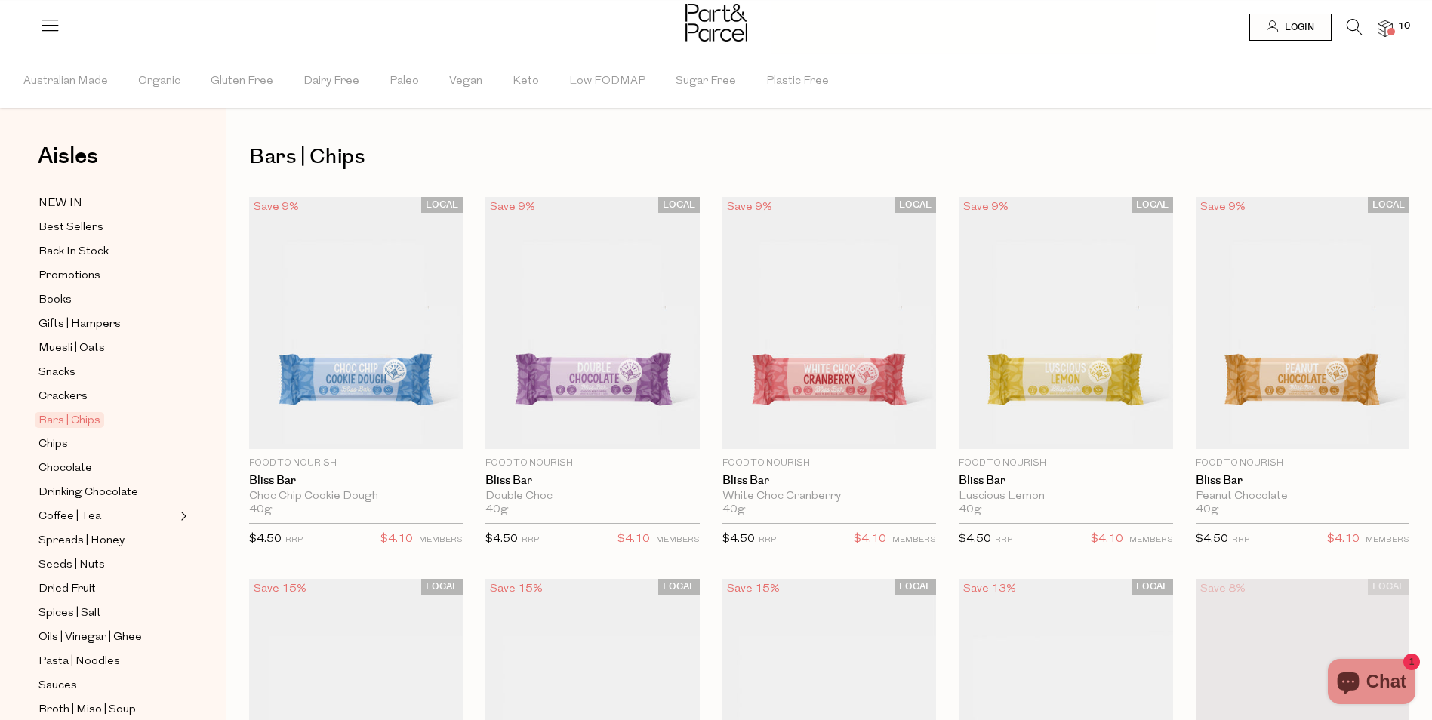
click at [1384, 26] on img at bounding box center [1385, 28] width 15 height 17
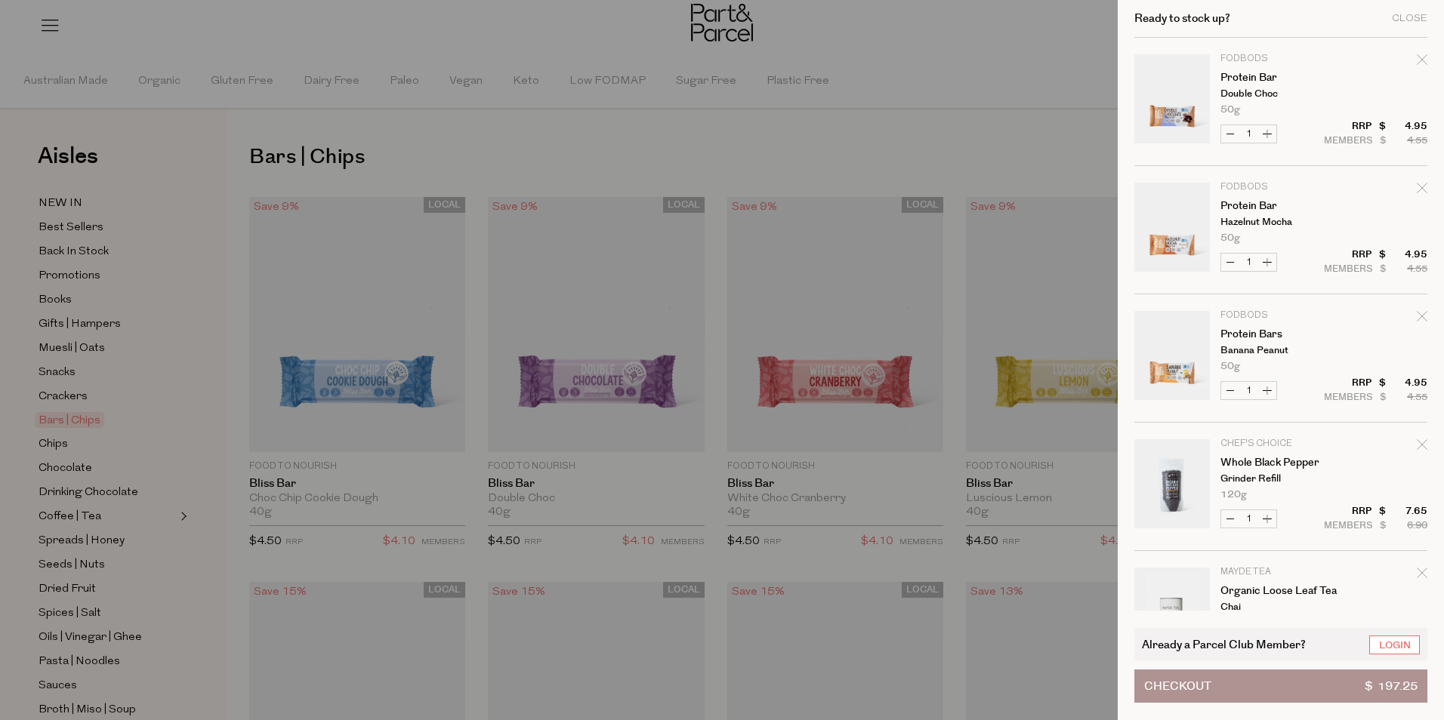
click at [1176, 689] on span "Checkout" at bounding box center [1177, 686] width 67 height 32
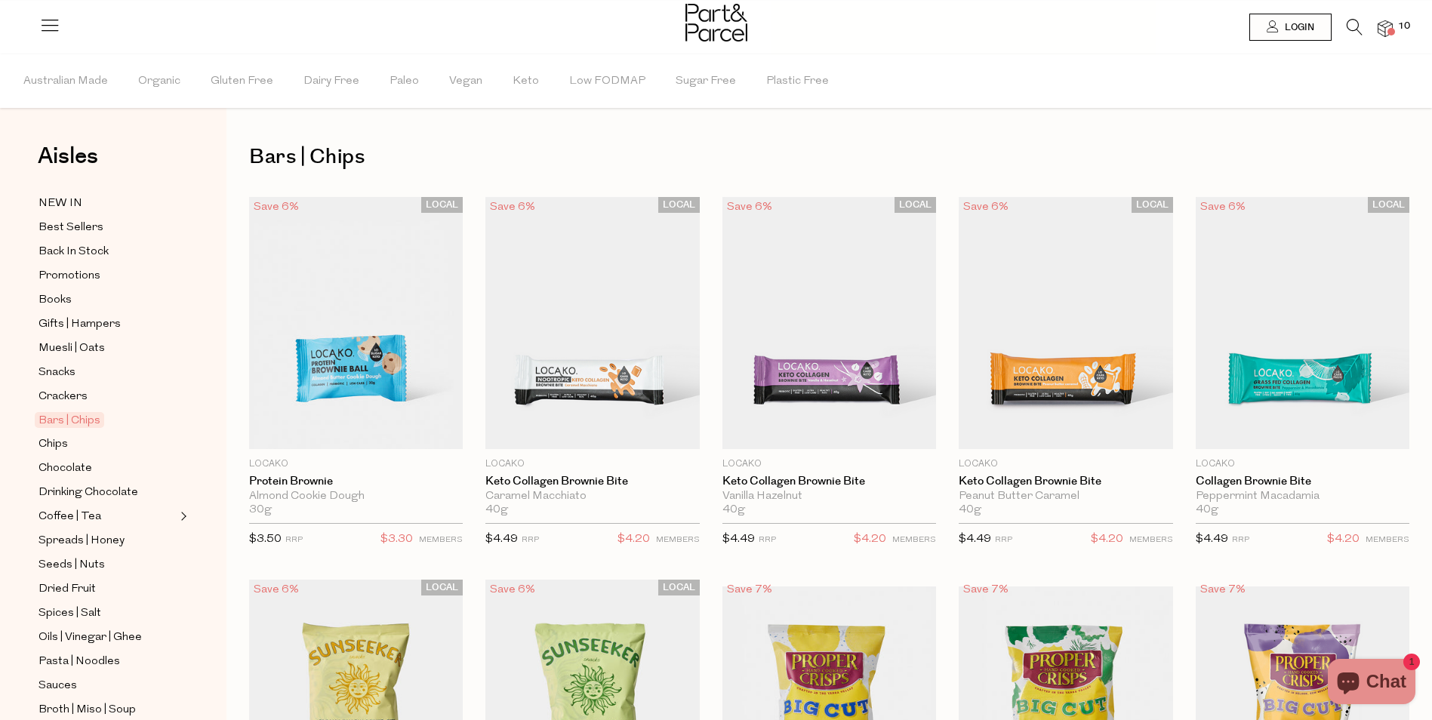
click at [1351, 22] on icon at bounding box center [1355, 27] width 16 height 17
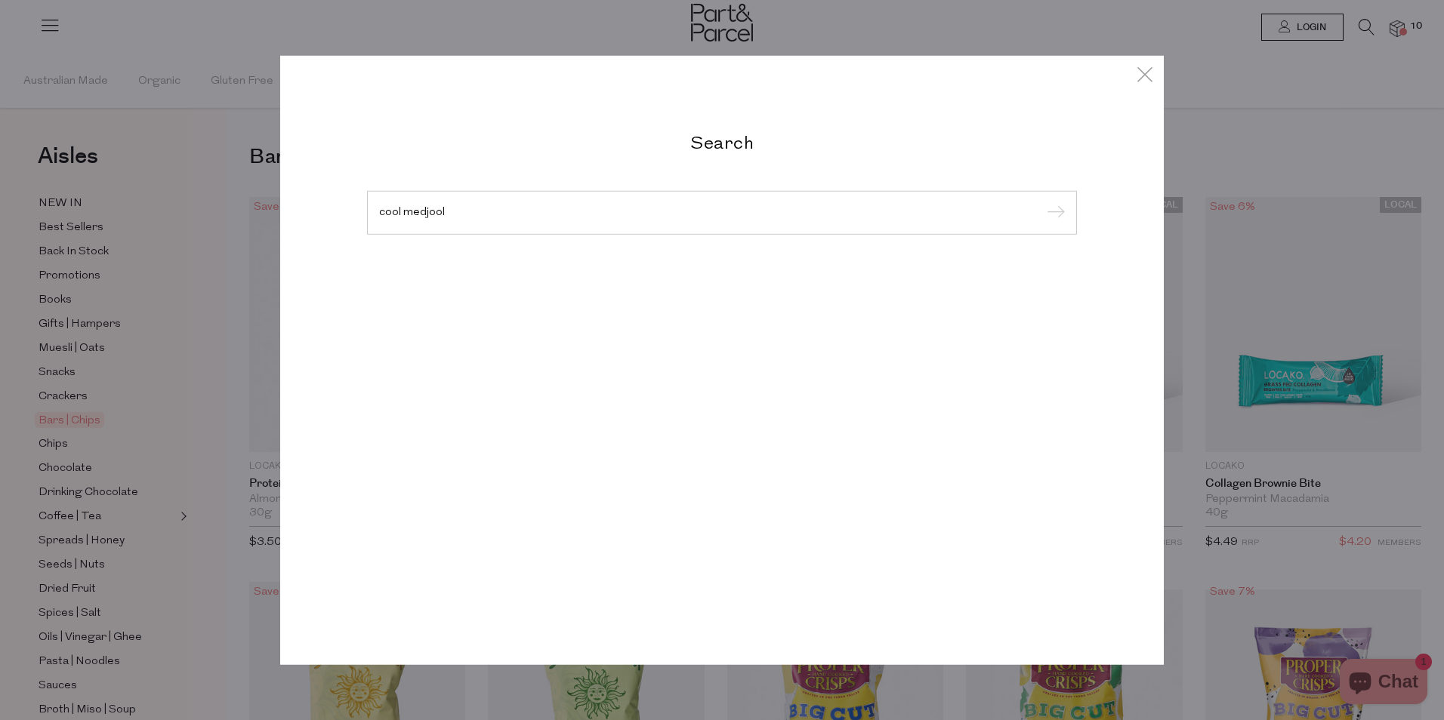
type input "cool medjool"
click at [1042, 202] on input "submit" at bounding box center [1053, 213] width 23 height 23
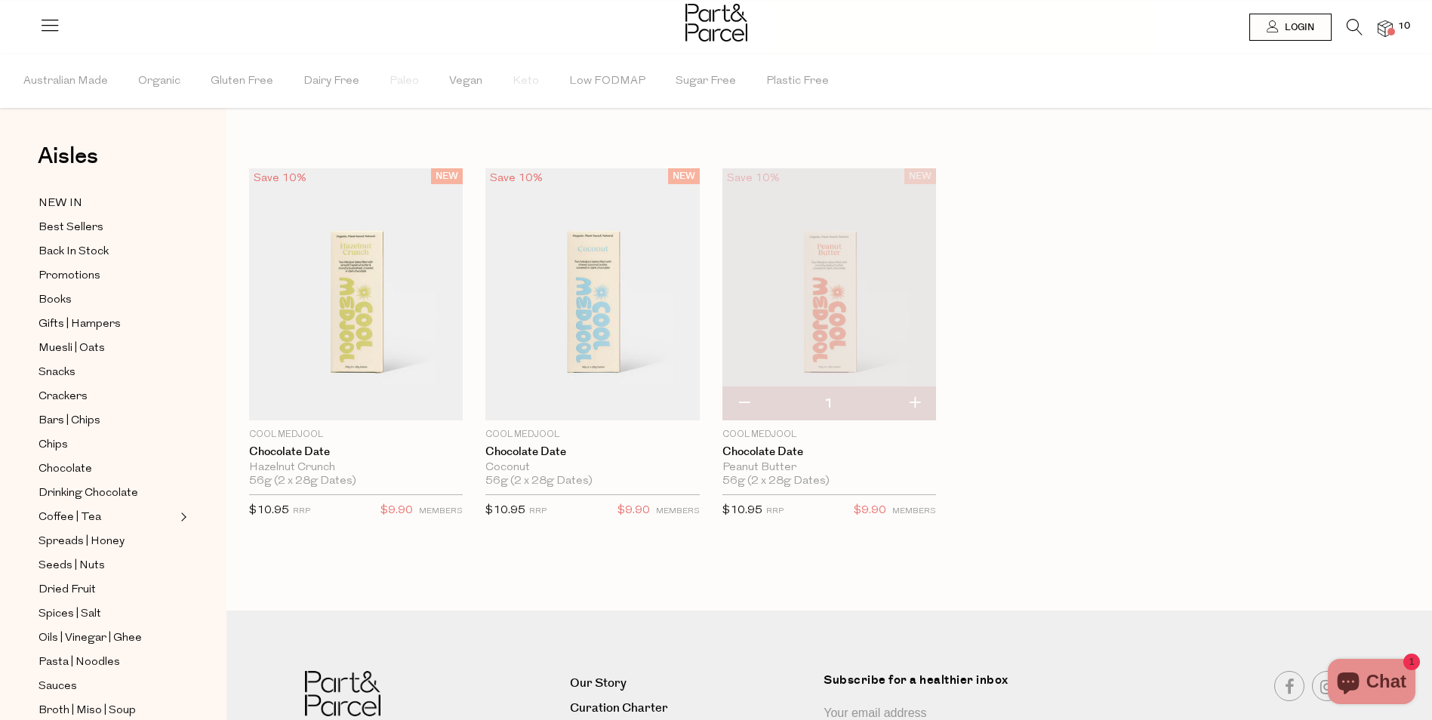
click at [917, 405] on button "button" at bounding box center [914, 403] width 43 height 33
type input "2"
click at [1382, 26] on img at bounding box center [1385, 28] width 15 height 17
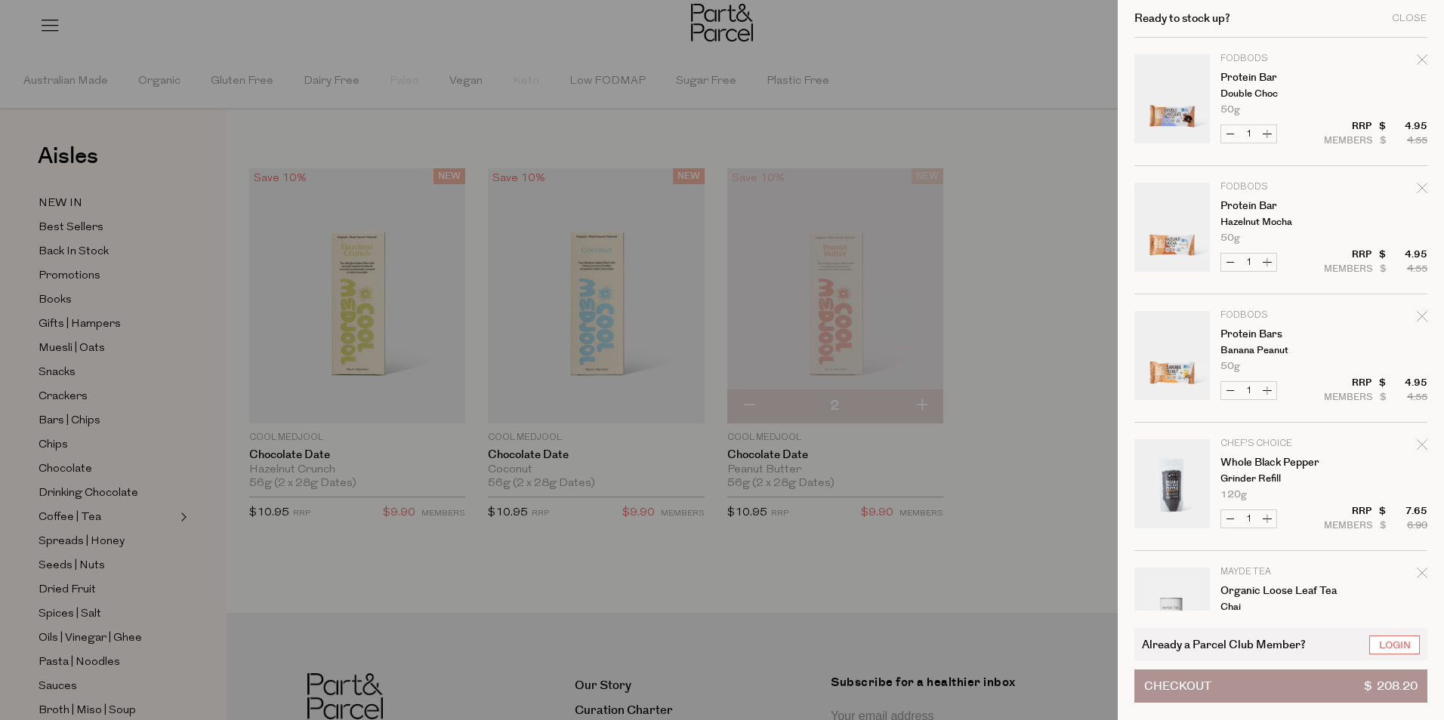
click at [1175, 689] on span "Checkout" at bounding box center [1177, 686] width 67 height 32
